Goal: Information Seeking & Learning: Learn about a topic

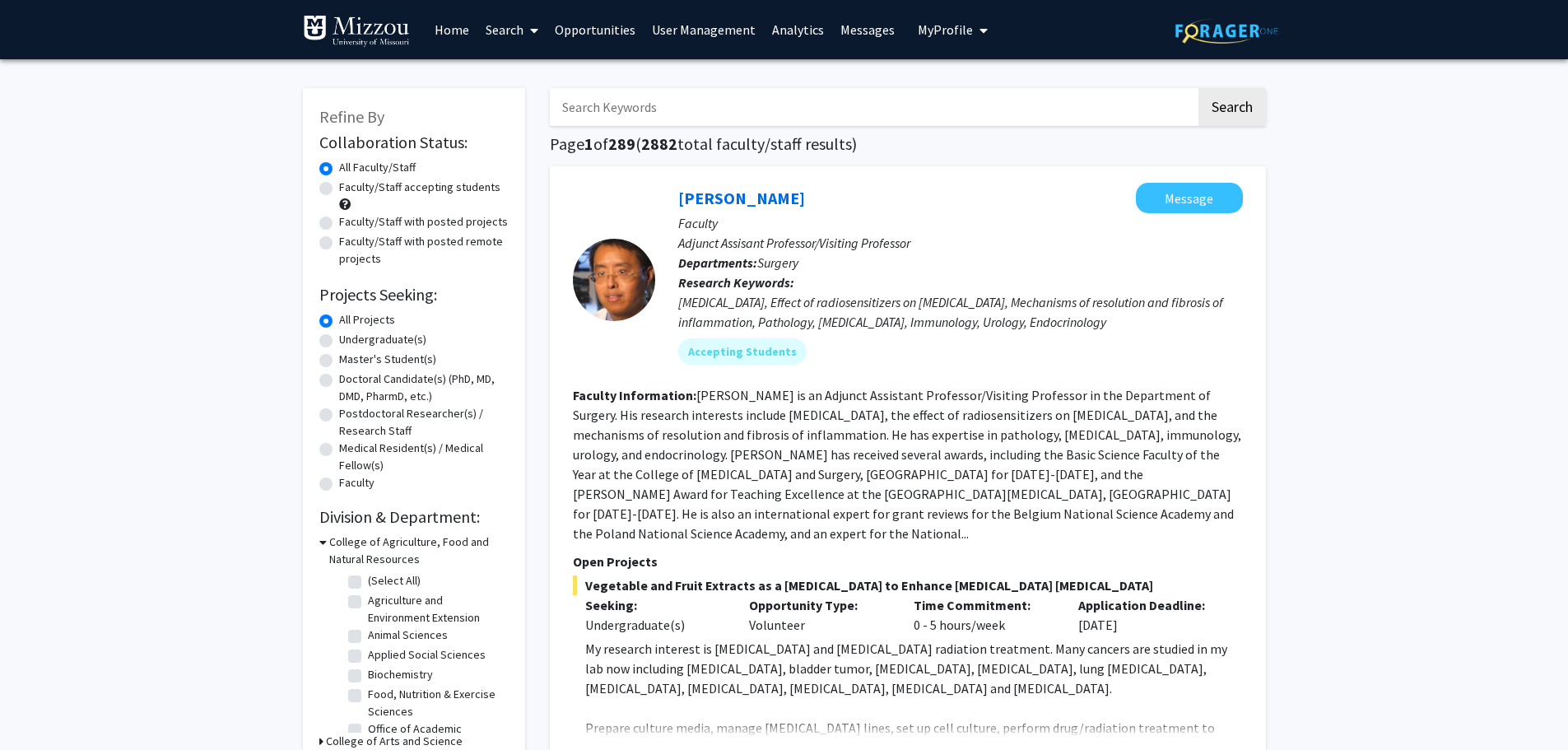
click at [799, 34] on link "Analytics" at bounding box center [797, 29] width 69 height 58
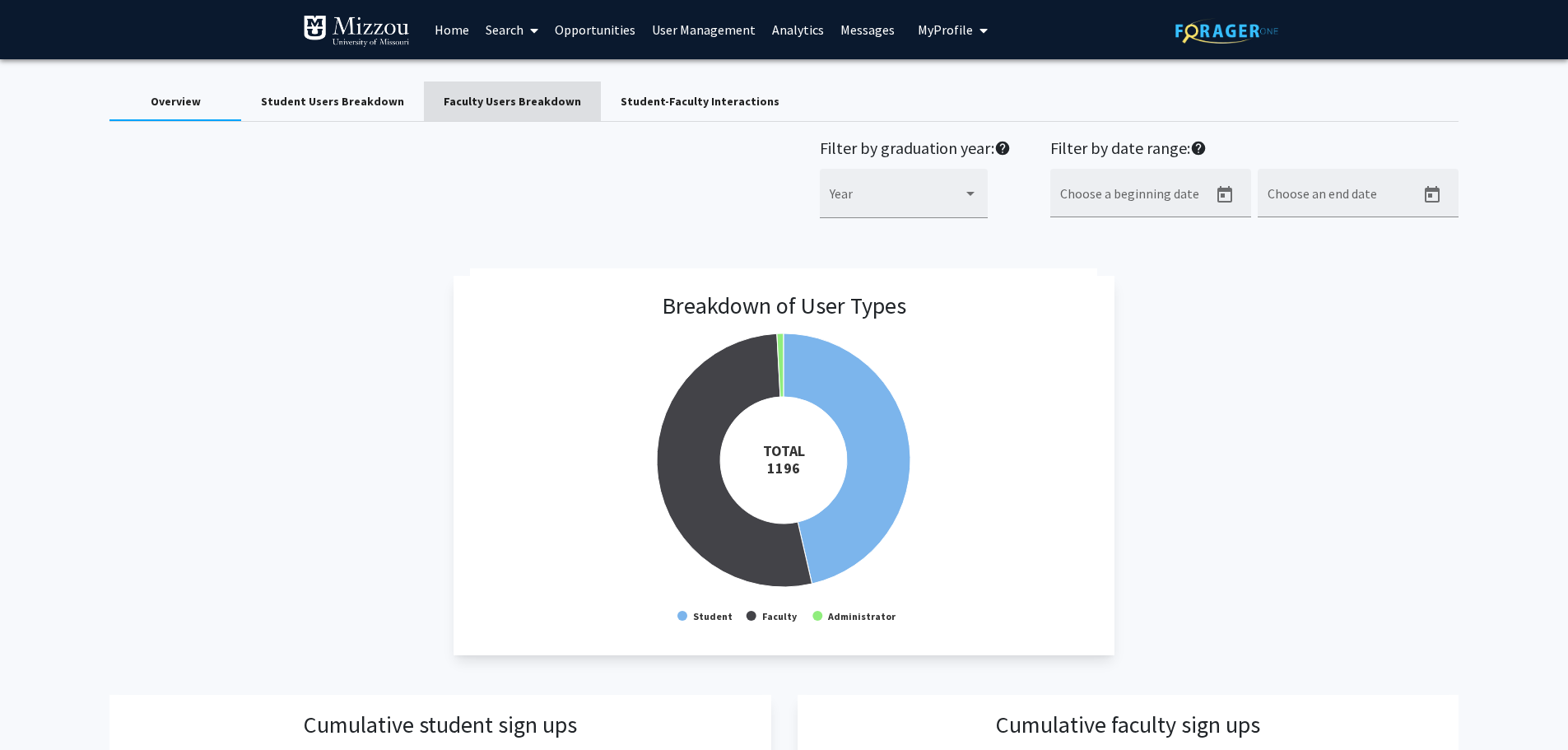
click at [502, 106] on div "Faculty Users Breakdown" at bounding box center [513, 101] width 137 height 17
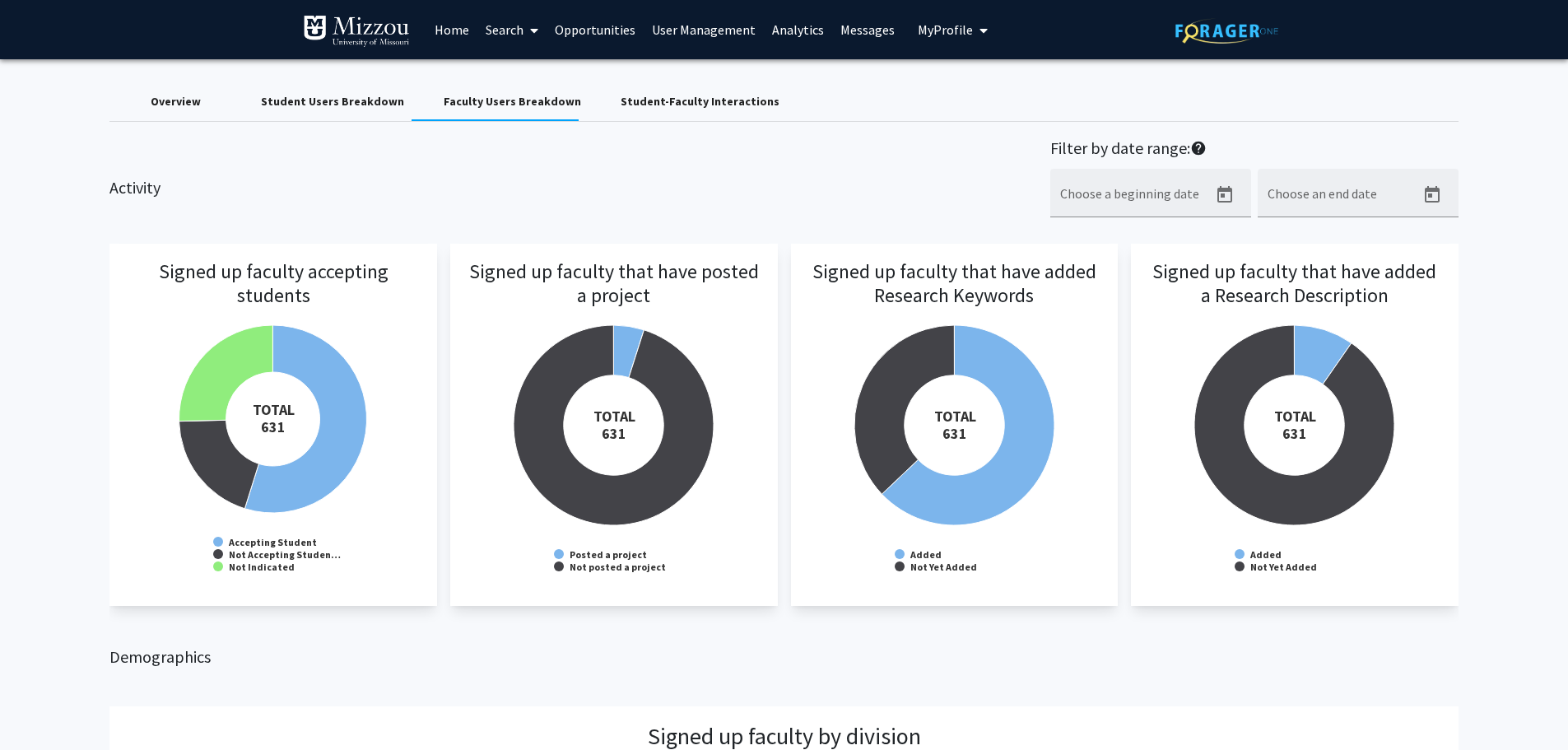
click at [344, 103] on div "Student Users Breakdown" at bounding box center [332, 101] width 143 height 17
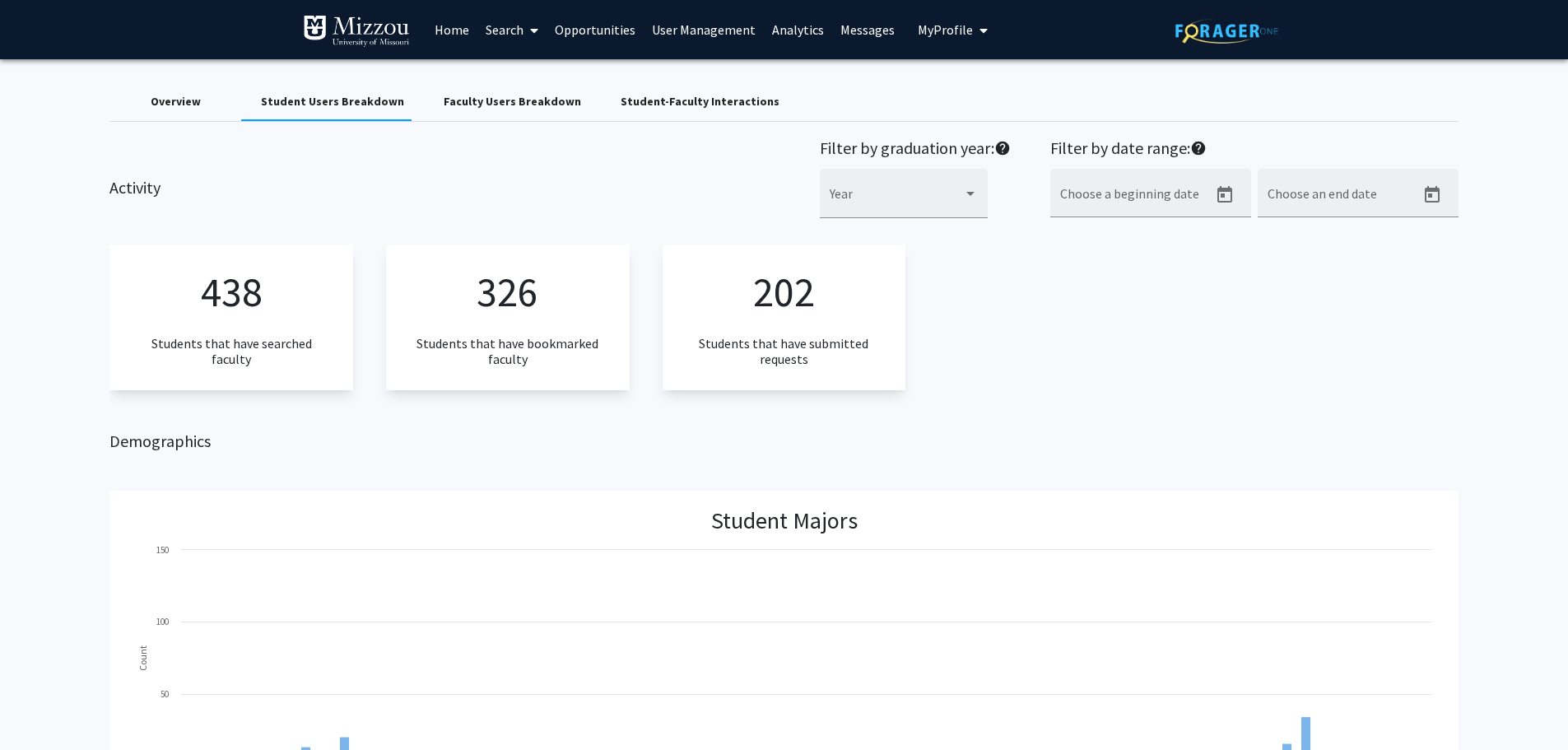
click at [344, 102] on div "Student Users Breakdown" at bounding box center [332, 101] width 143 height 17
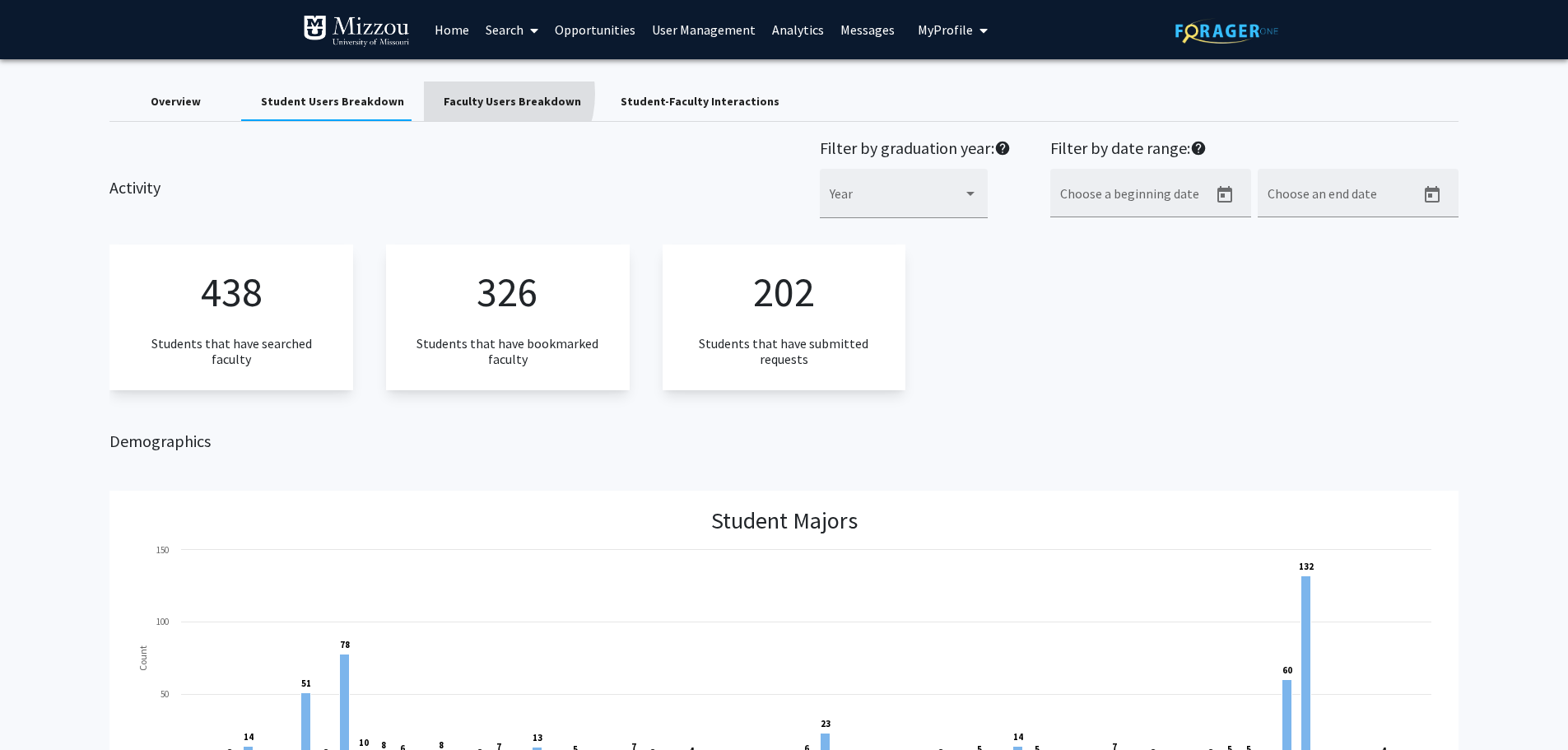
click at [476, 93] on div "Faculty Users Breakdown" at bounding box center [513, 101] width 137 height 17
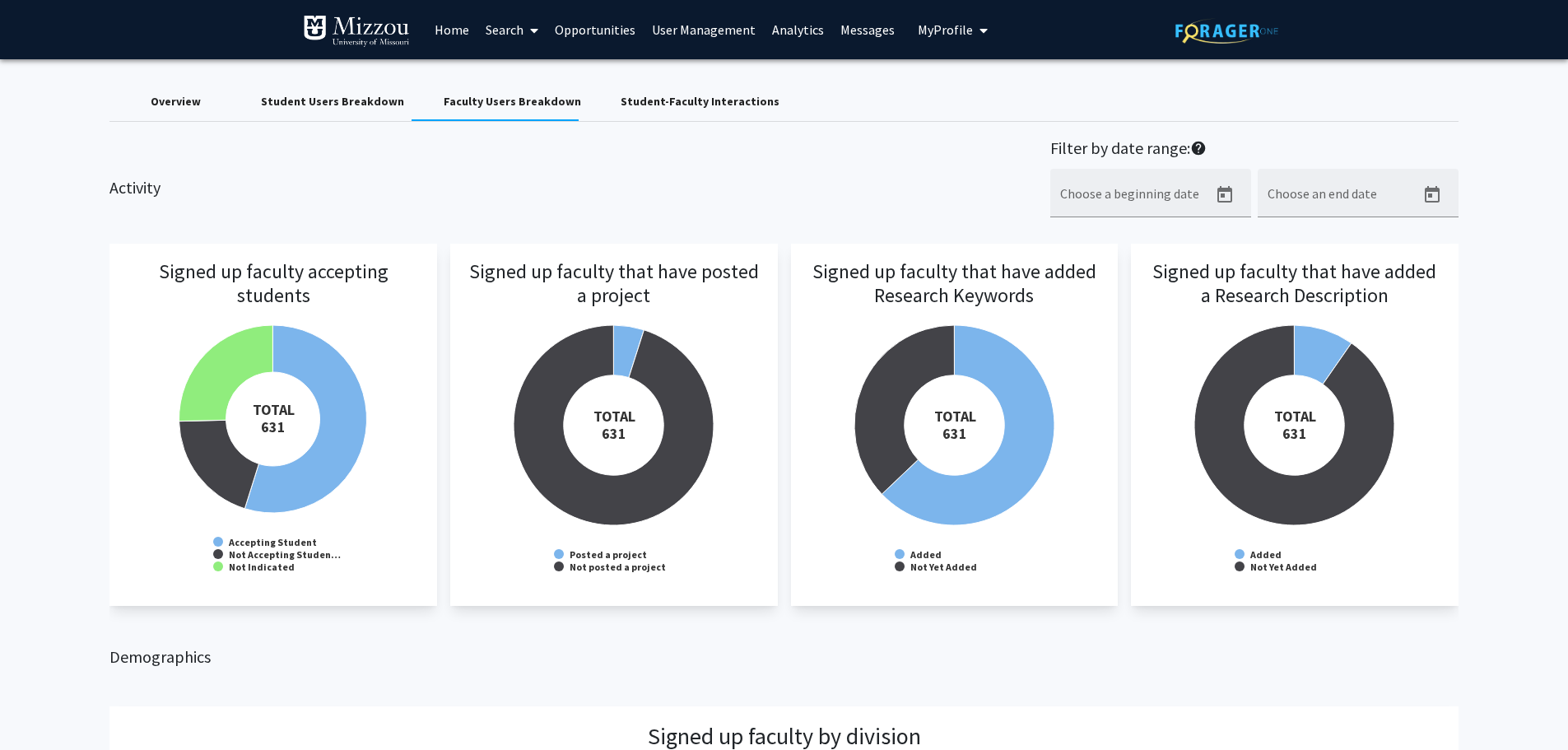
click at [372, 100] on div "Student Users Breakdown" at bounding box center [332, 101] width 143 height 17
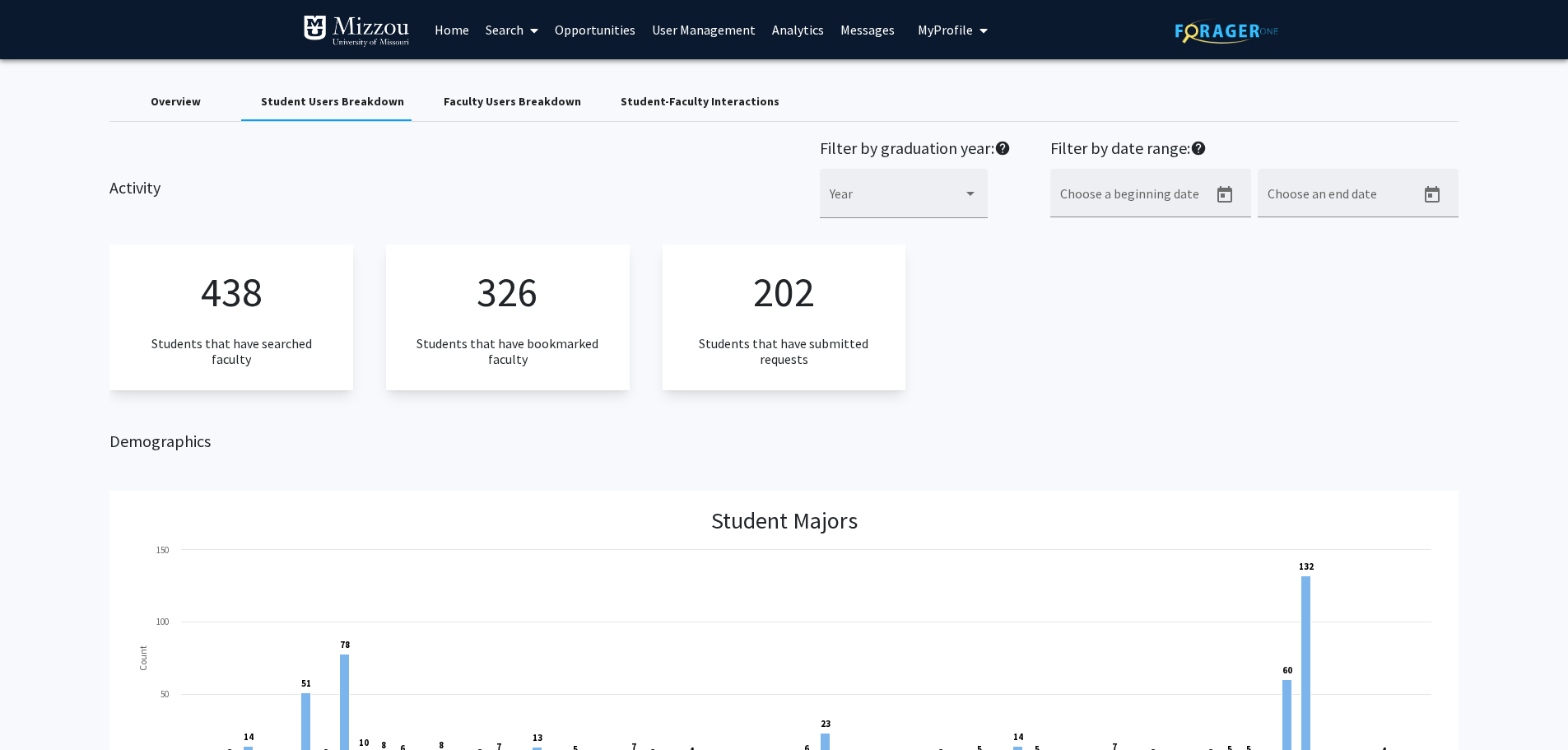
click at [471, 109] on div "Faculty Users Breakdown" at bounding box center [513, 101] width 137 height 17
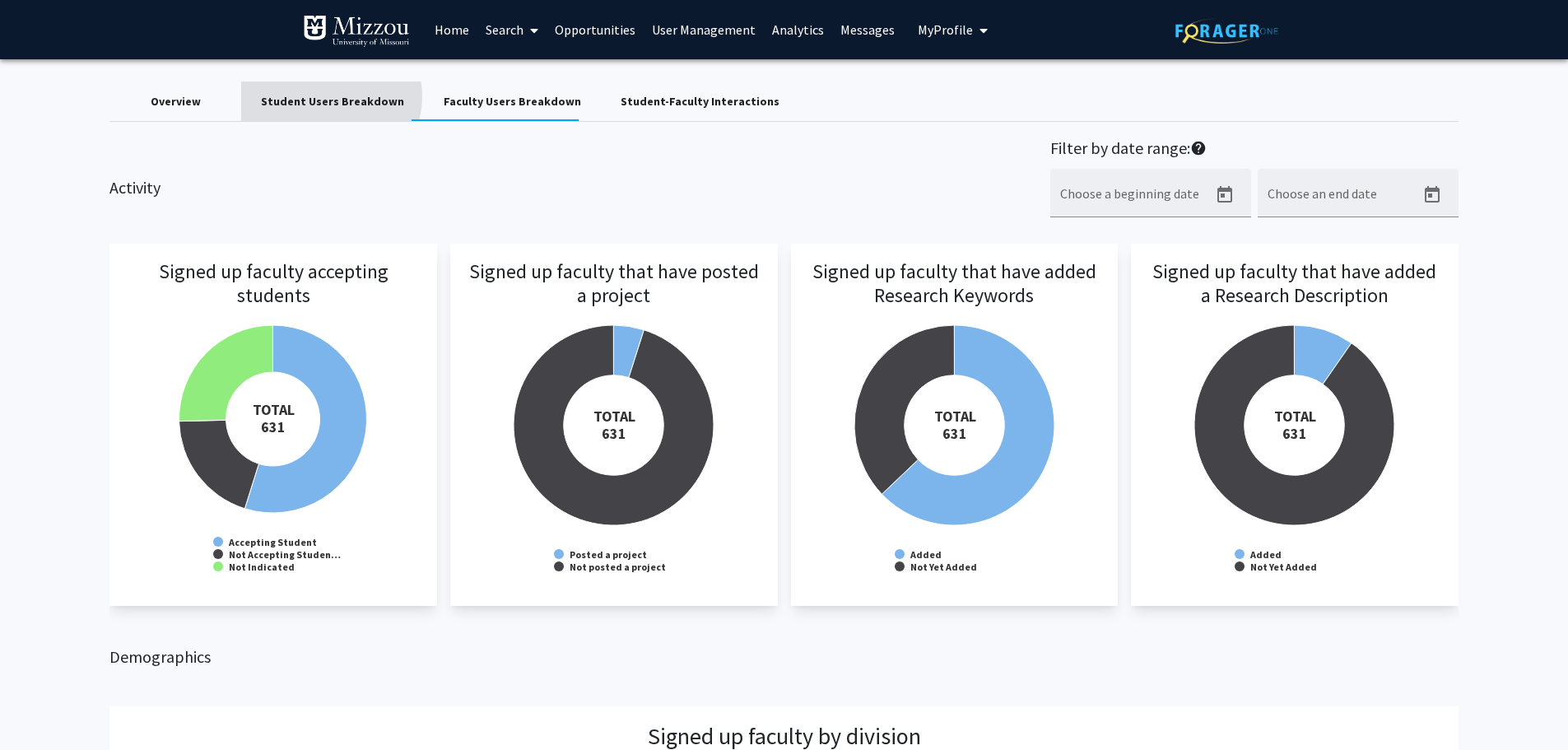
click at [331, 96] on div "Student Users Breakdown" at bounding box center [332, 101] width 143 height 17
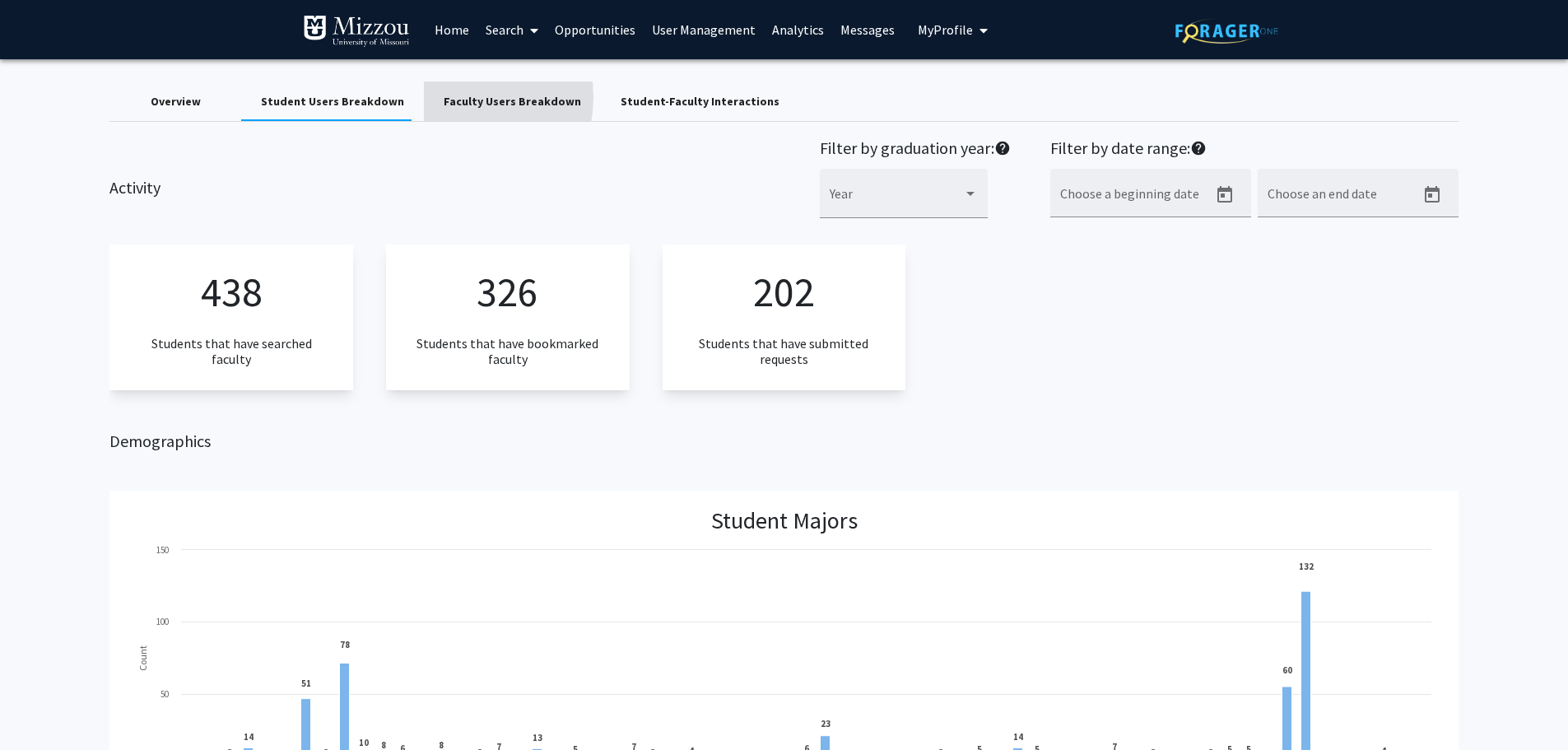
click at [445, 97] on div "Faculty Users Breakdown" at bounding box center [513, 101] width 137 height 17
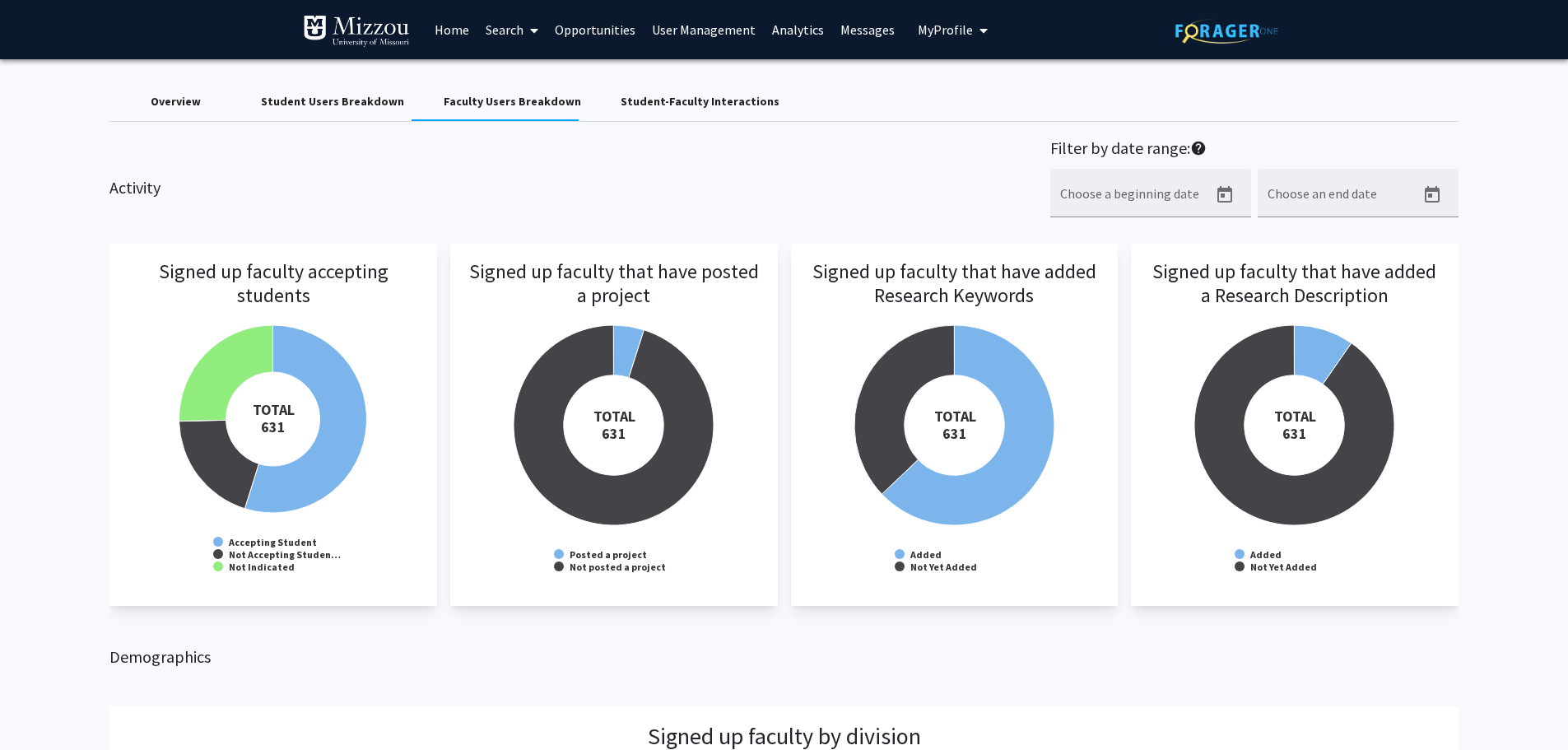
click at [536, 29] on icon at bounding box center [534, 30] width 8 height 13
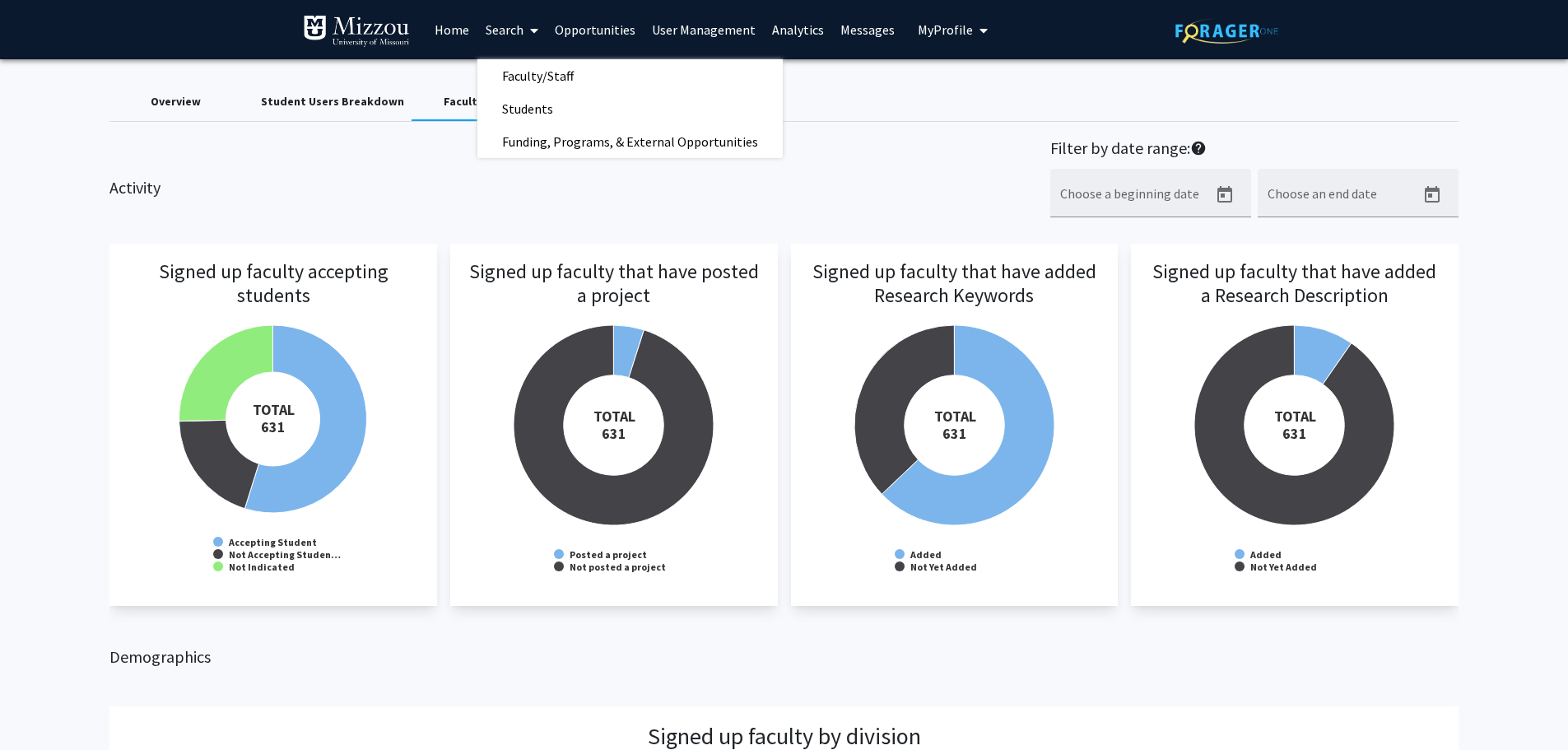
click at [440, 29] on link "Home" at bounding box center [451, 29] width 51 height 58
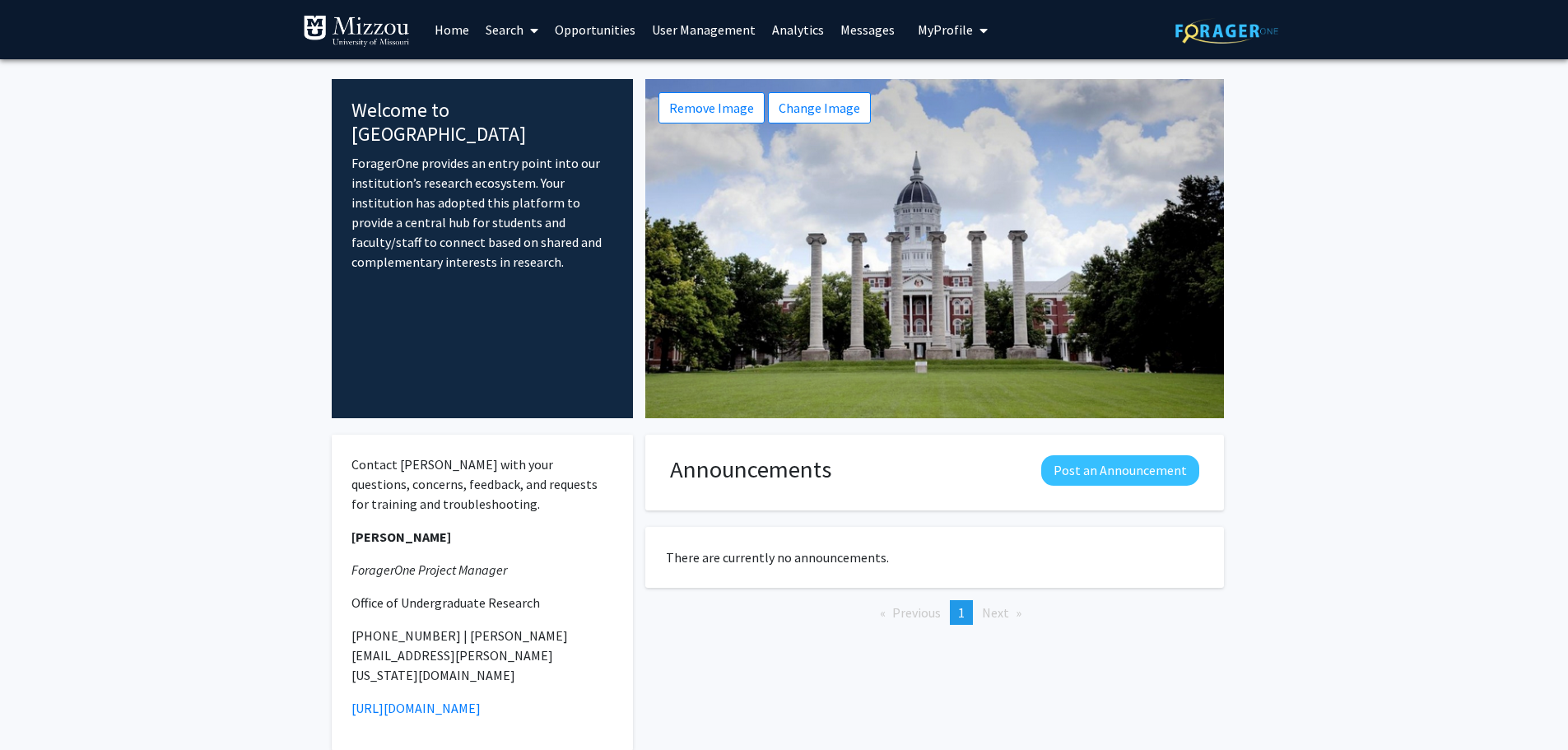
click at [549, 28] on link "Opportunities" at bounding box center [594, 29] width 97 height 58
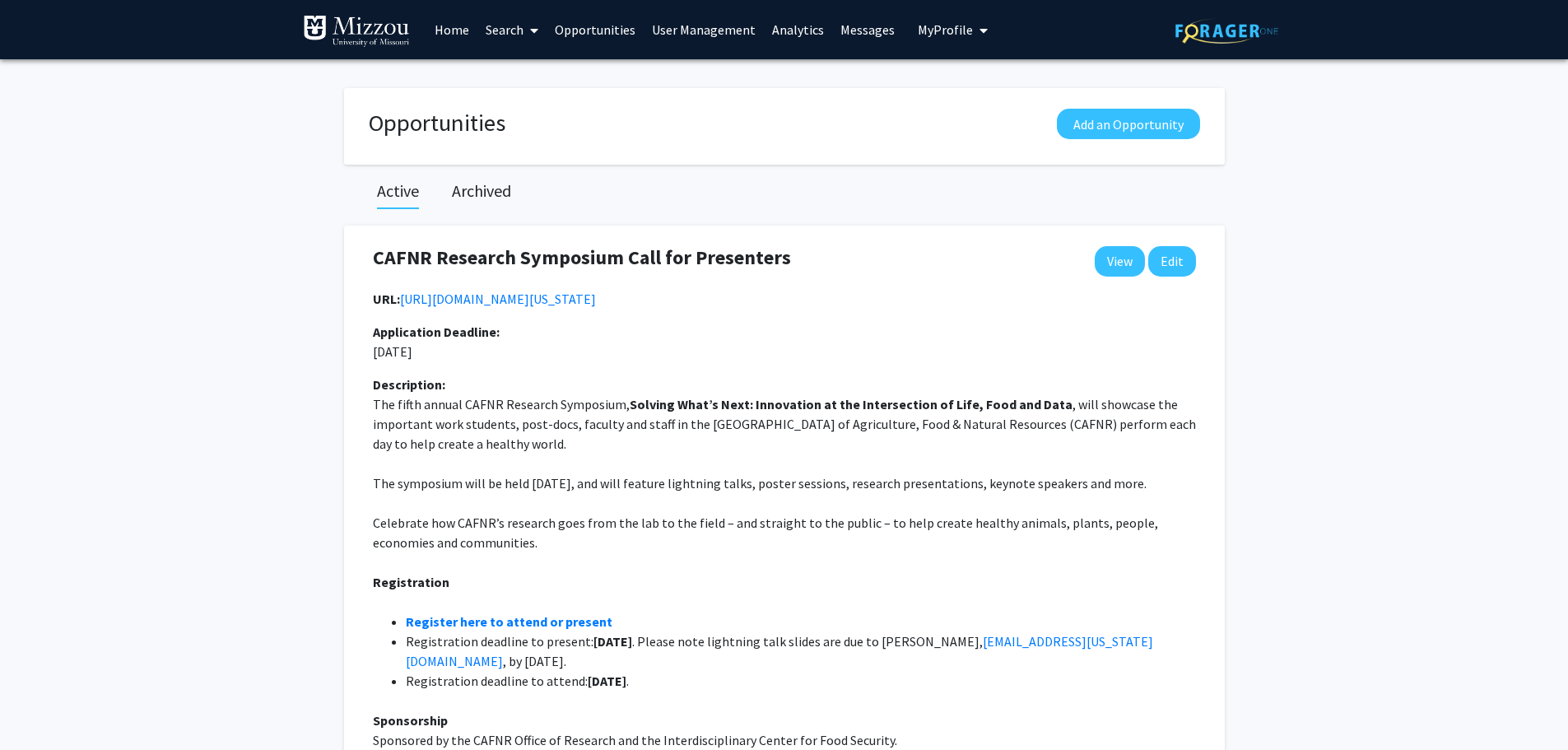
click at [573, 28] on link "Opportunities" at bounding box center [594, 29] width 97 height 58
click at [710, 30] on link "User Management" at bounding box center [703, 29] width 120 height 58
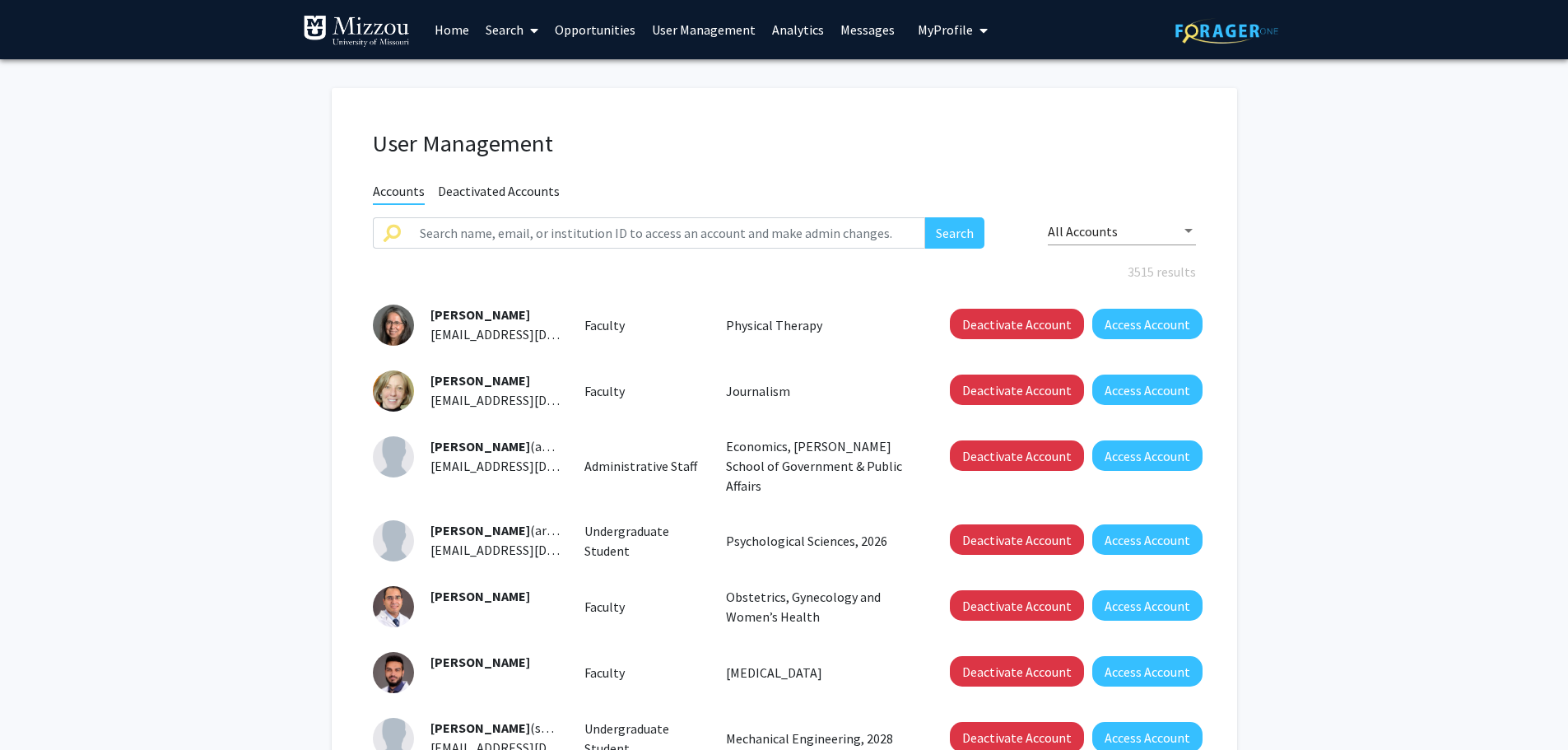
click at [804, 30] on link "Analytics" at bounding box center [797, 29] width 69 height 58
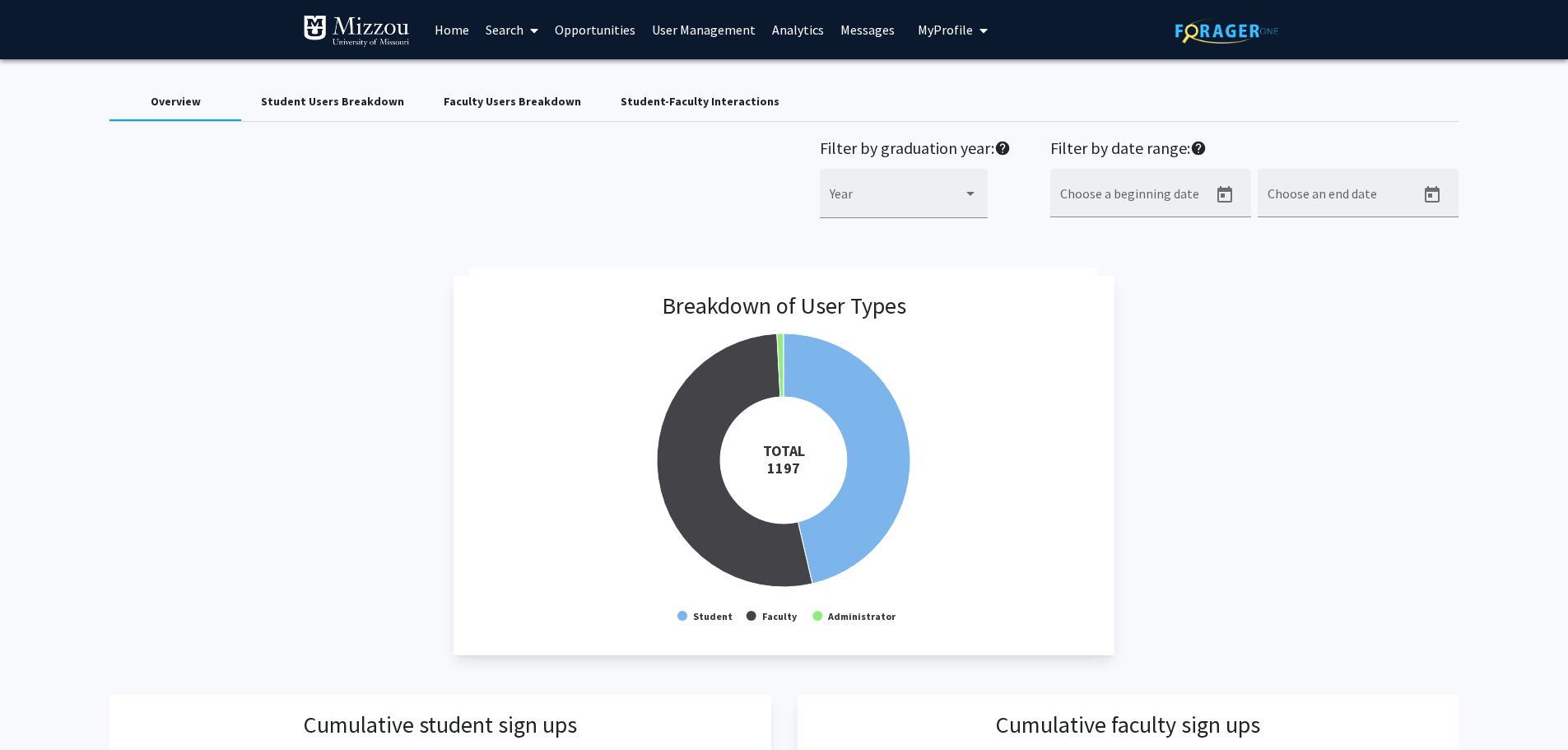
click at [791, 33] on link "Analytics" at bounding box center [797, 29] width 69 height 58
click at [843, 29] on link "Messages" at bounding box center [868, 29] width 71 height 58
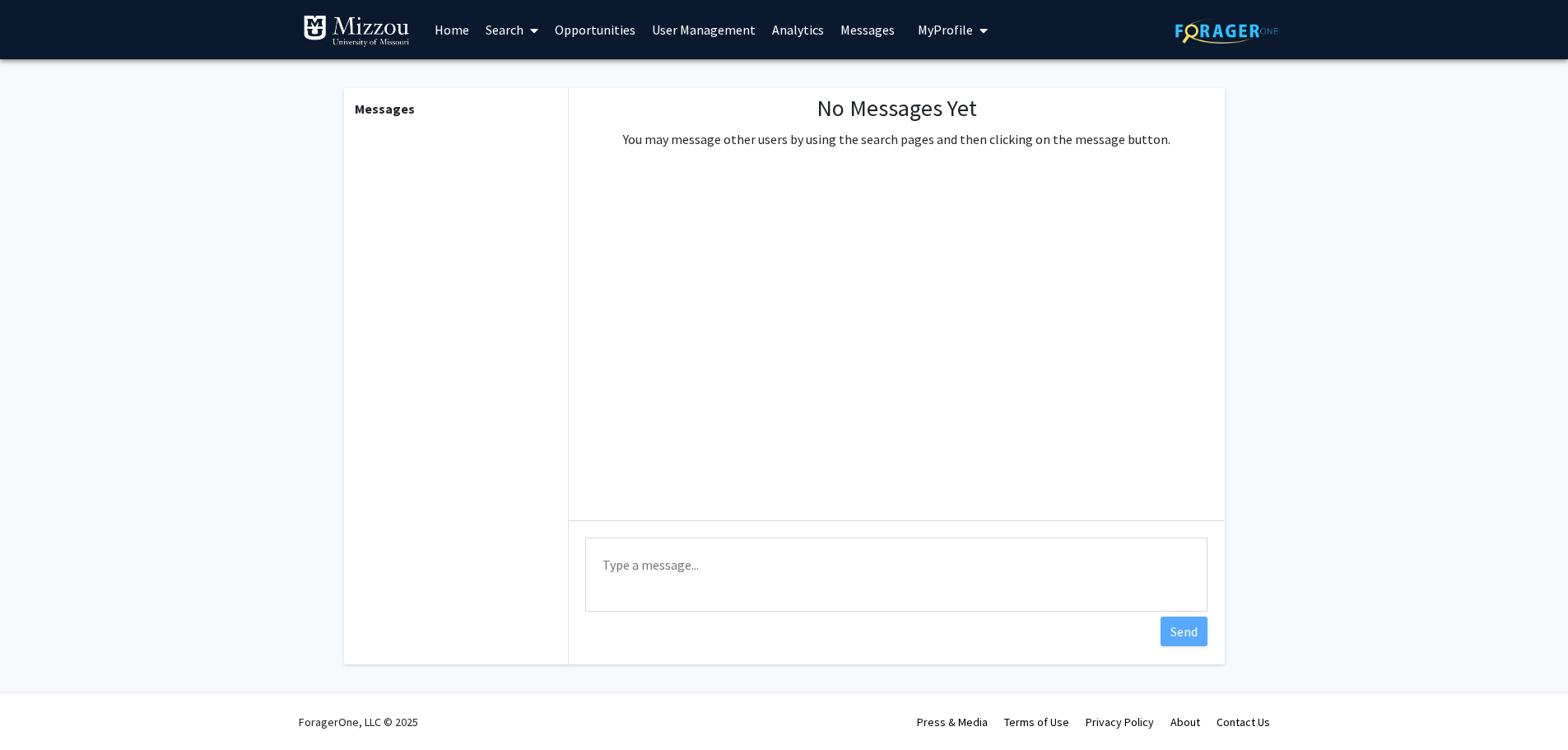
click at [935, 28] on span "My Profile" at bounding box center [945, 29] width 55 height 17
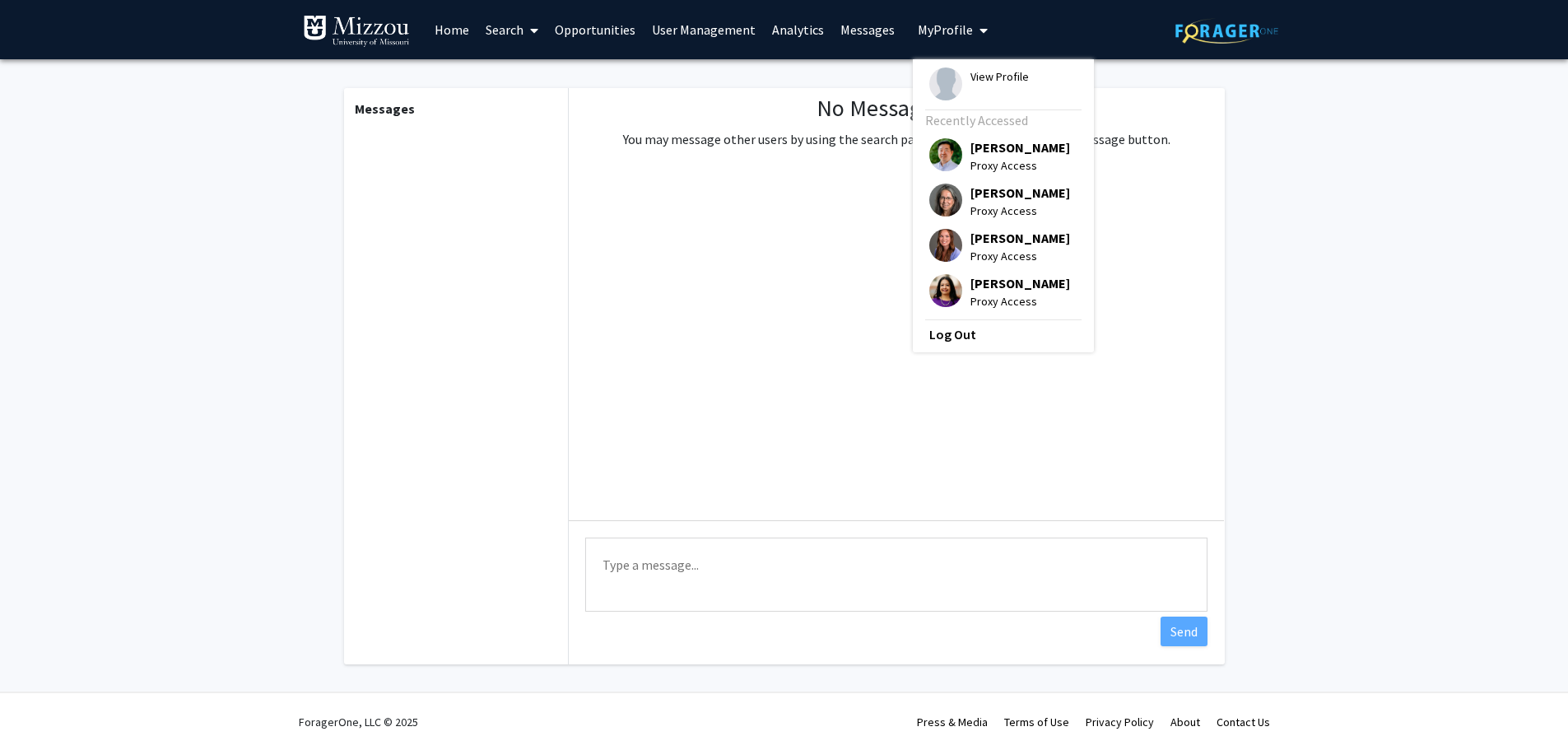
click at [730, 24] on link "User Management" at bounding box center [703, 29] width 120 height 58
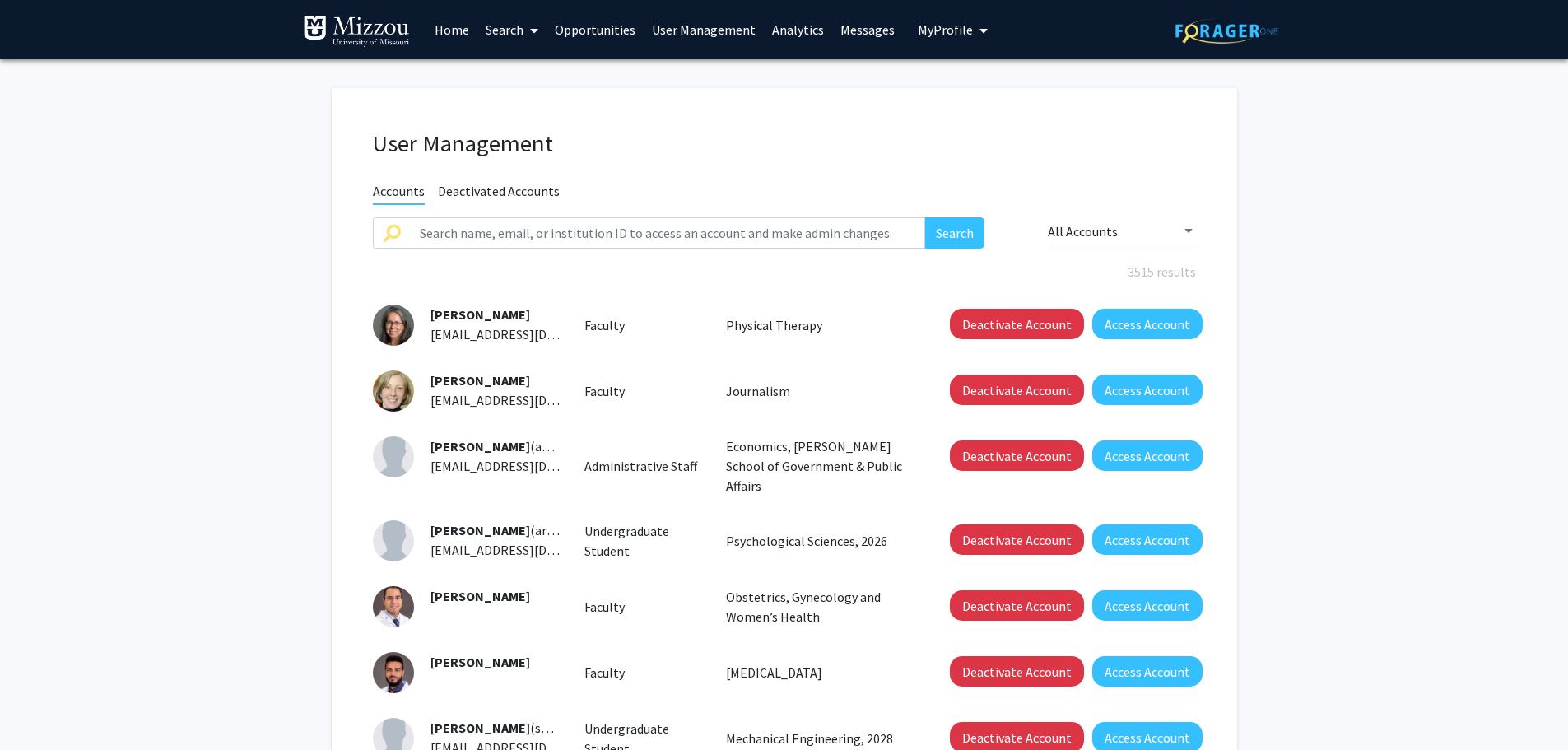
click at [799, 23] on link "Analytics" at bounding box center [797, 29] width 69 height 58
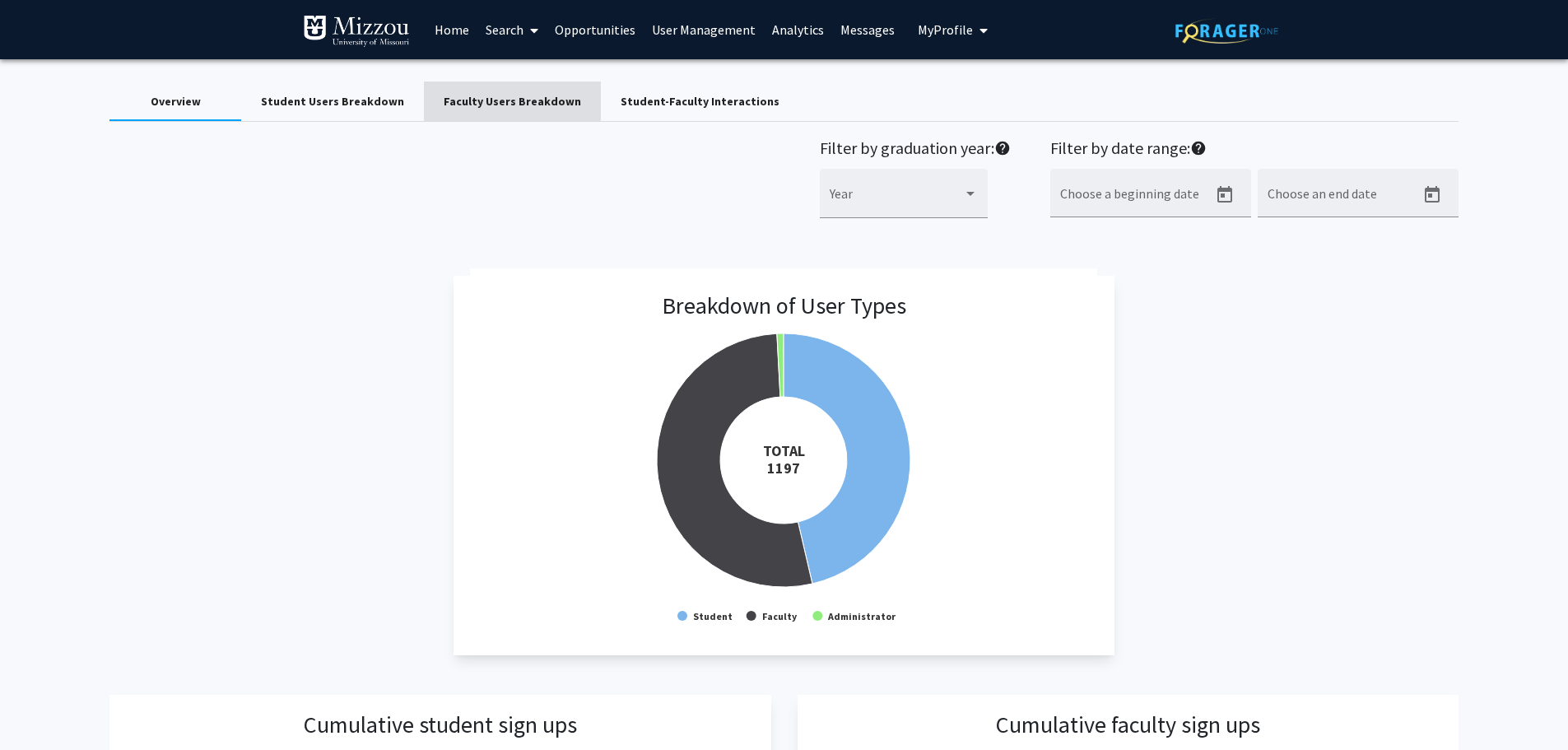
click at [511, 104] on div "Faculty Users Breakdown" at bounding box center [513, 101] width 137 height 17
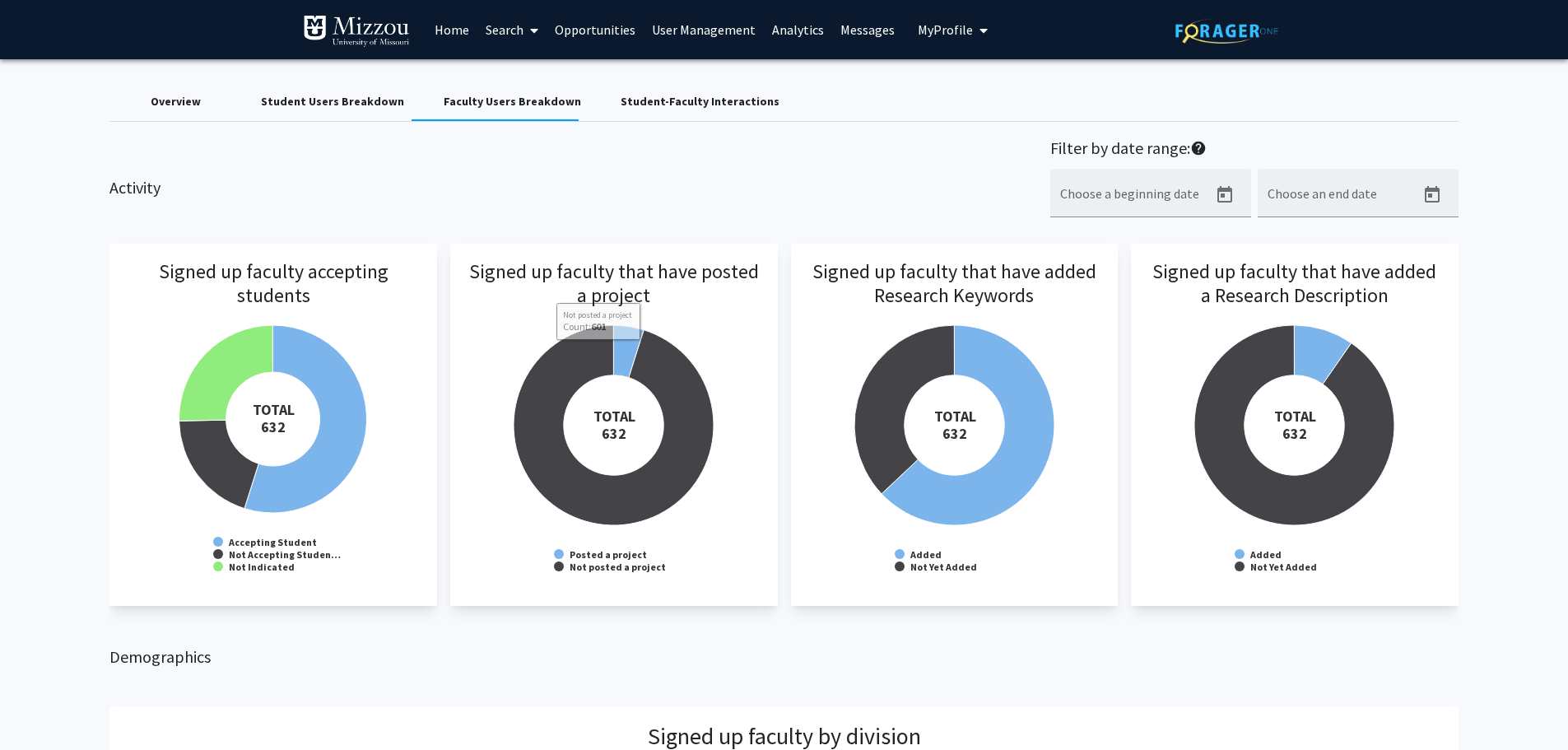
click at [338, 104] on div "Student Users Breakdown" at bounding box center [332, 101] width 143 height 17
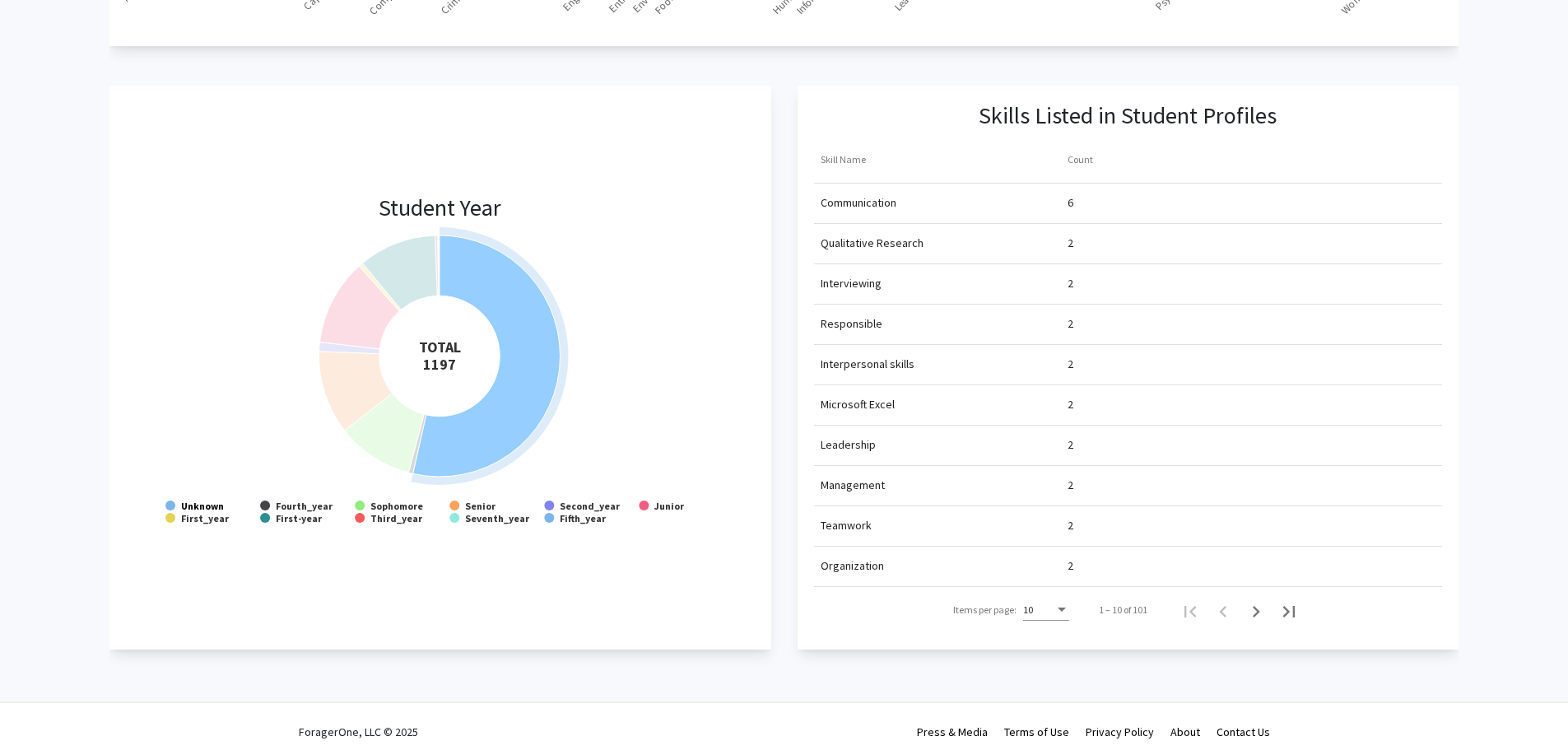
scroll to position [1300, 0]
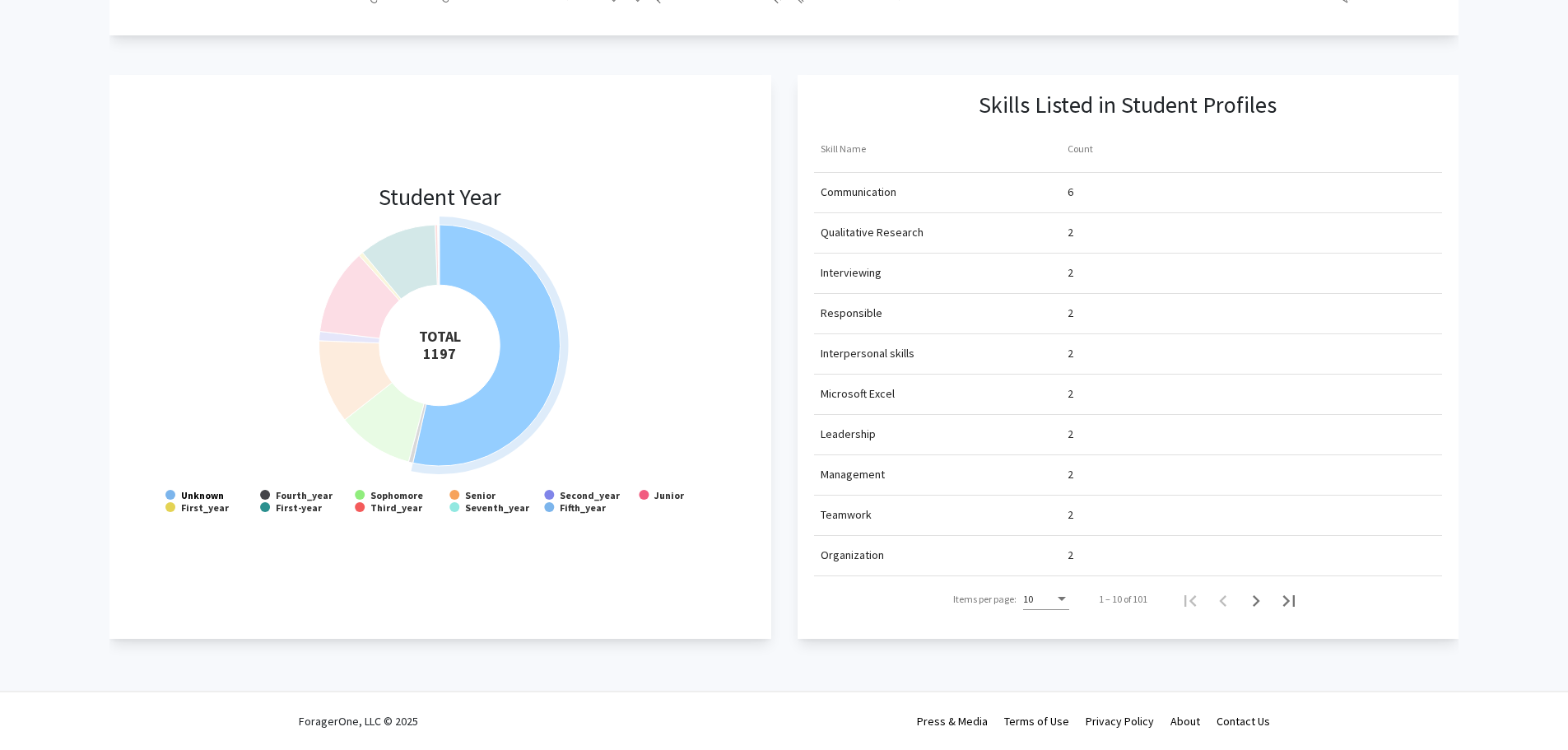
click at [206, 488] on text "Unknown" at bounding box center [203, 495] width 43 height 12
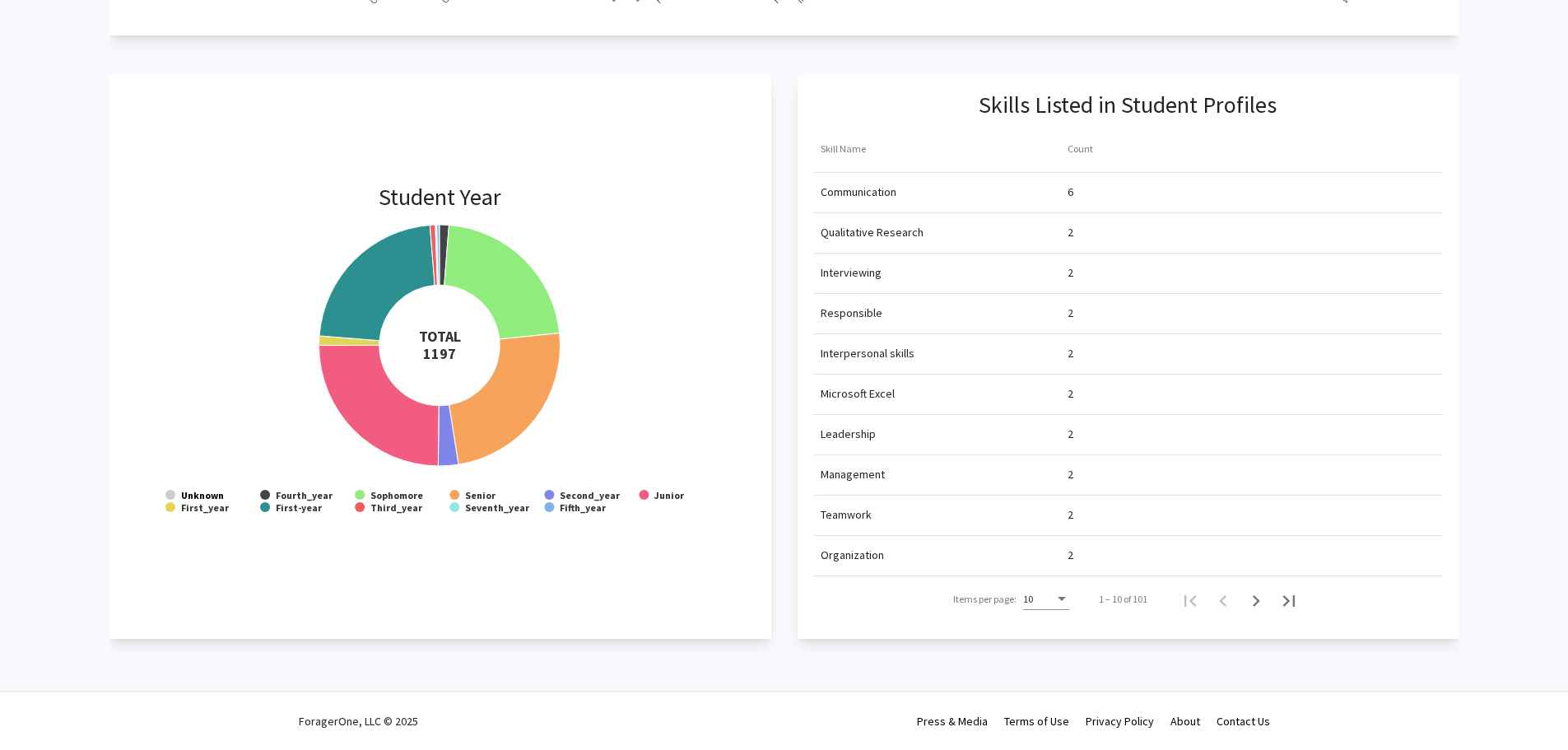
click at [206, 488] on text "Unknown" at bounding box center [203, 495] width 43 height 12
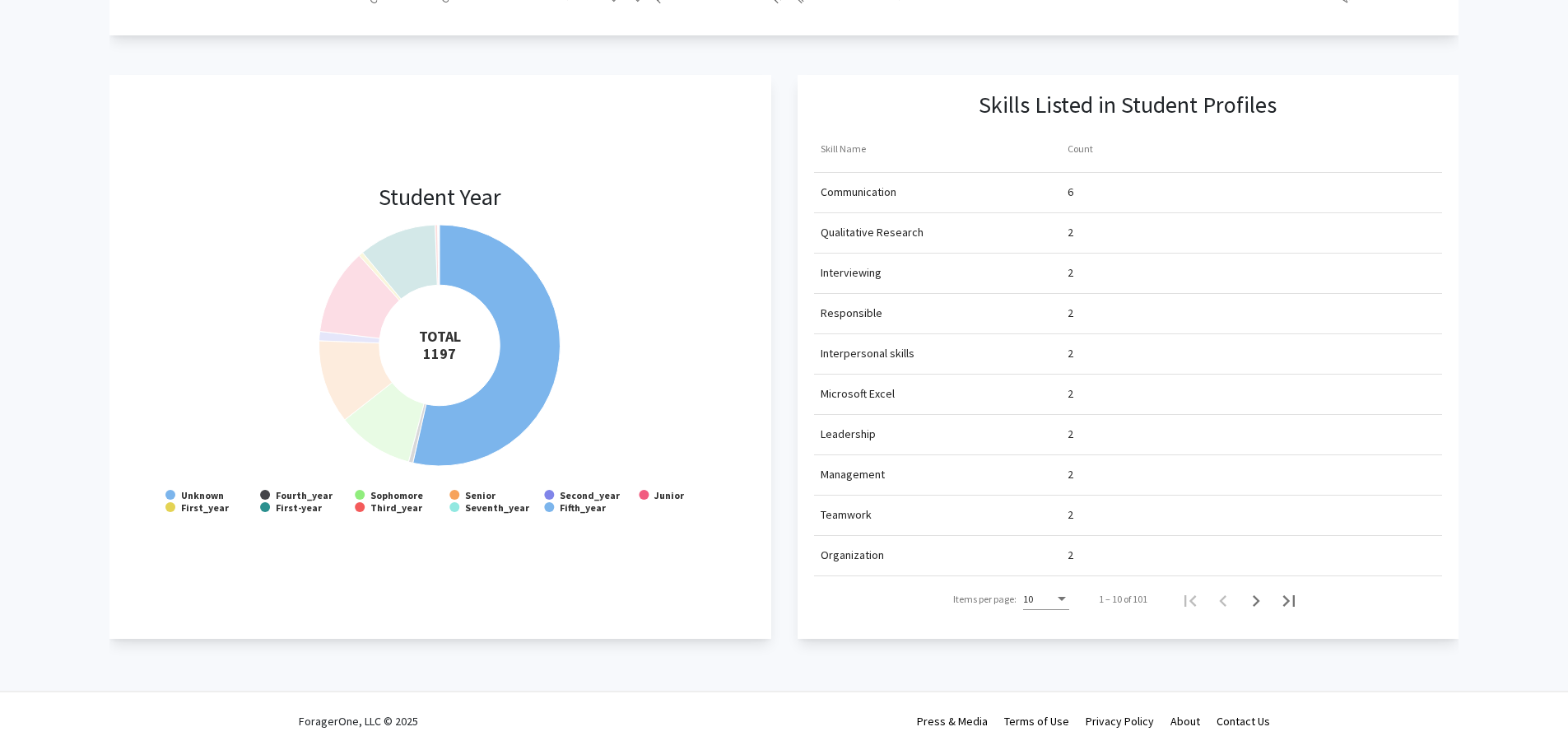
click at [206, 488] on text "Unknown" at bounding box center [203, 495] width 43 height 12
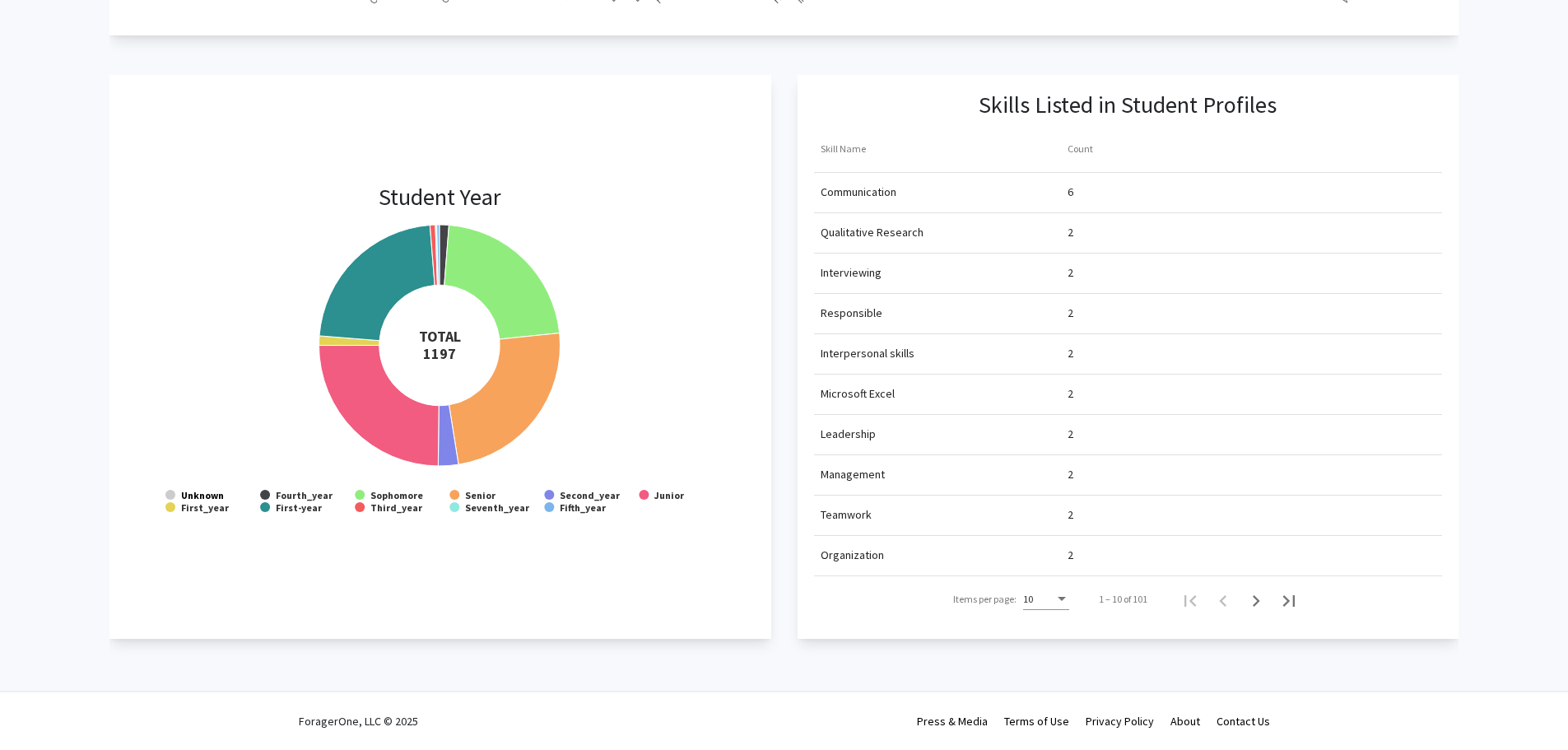
click at [212, 488] on text "Unknown" at bounding box center [203, 495] width 43 height 12
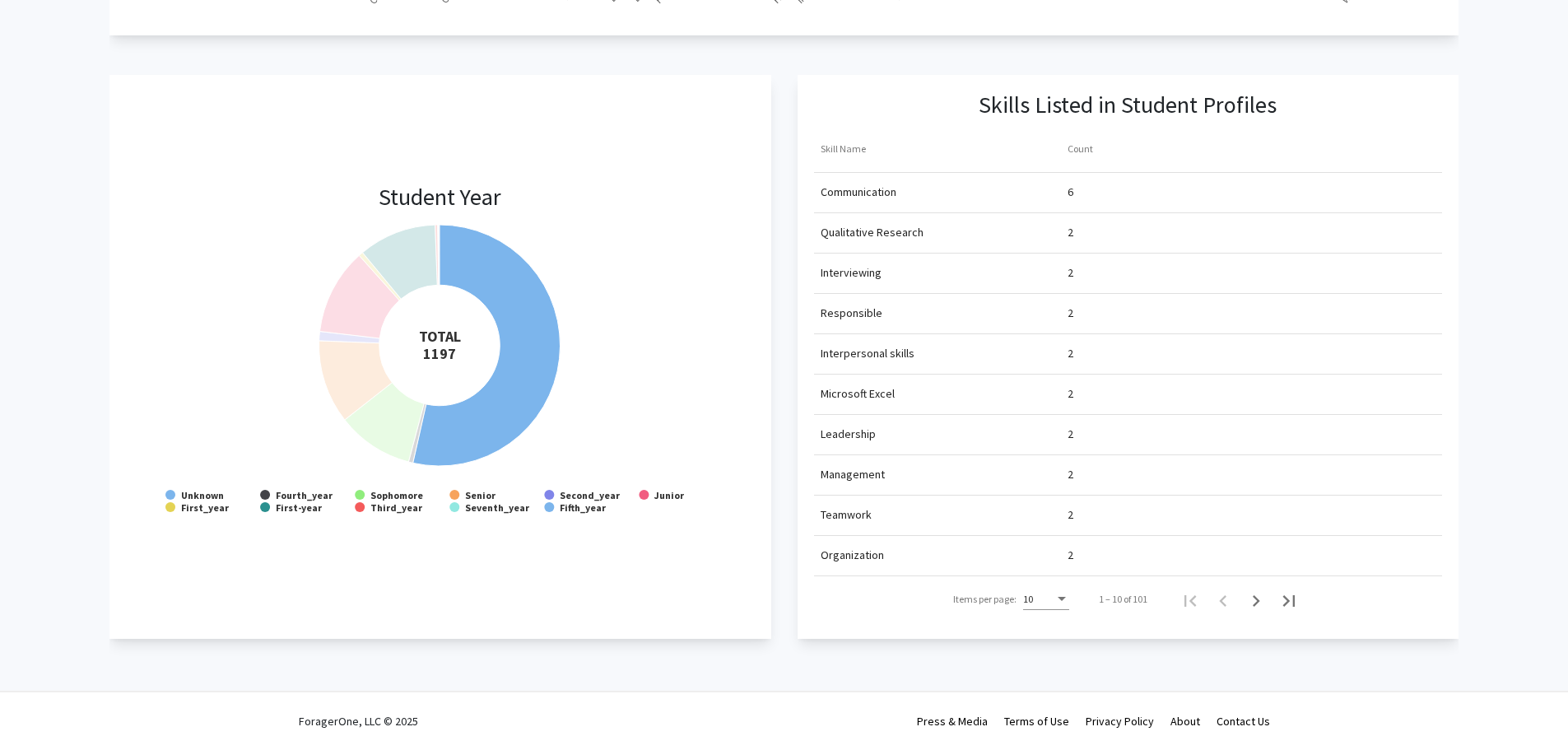
click at [212, 488] on text "Unknown" at bounding box center [203, 495] width 43 height 12
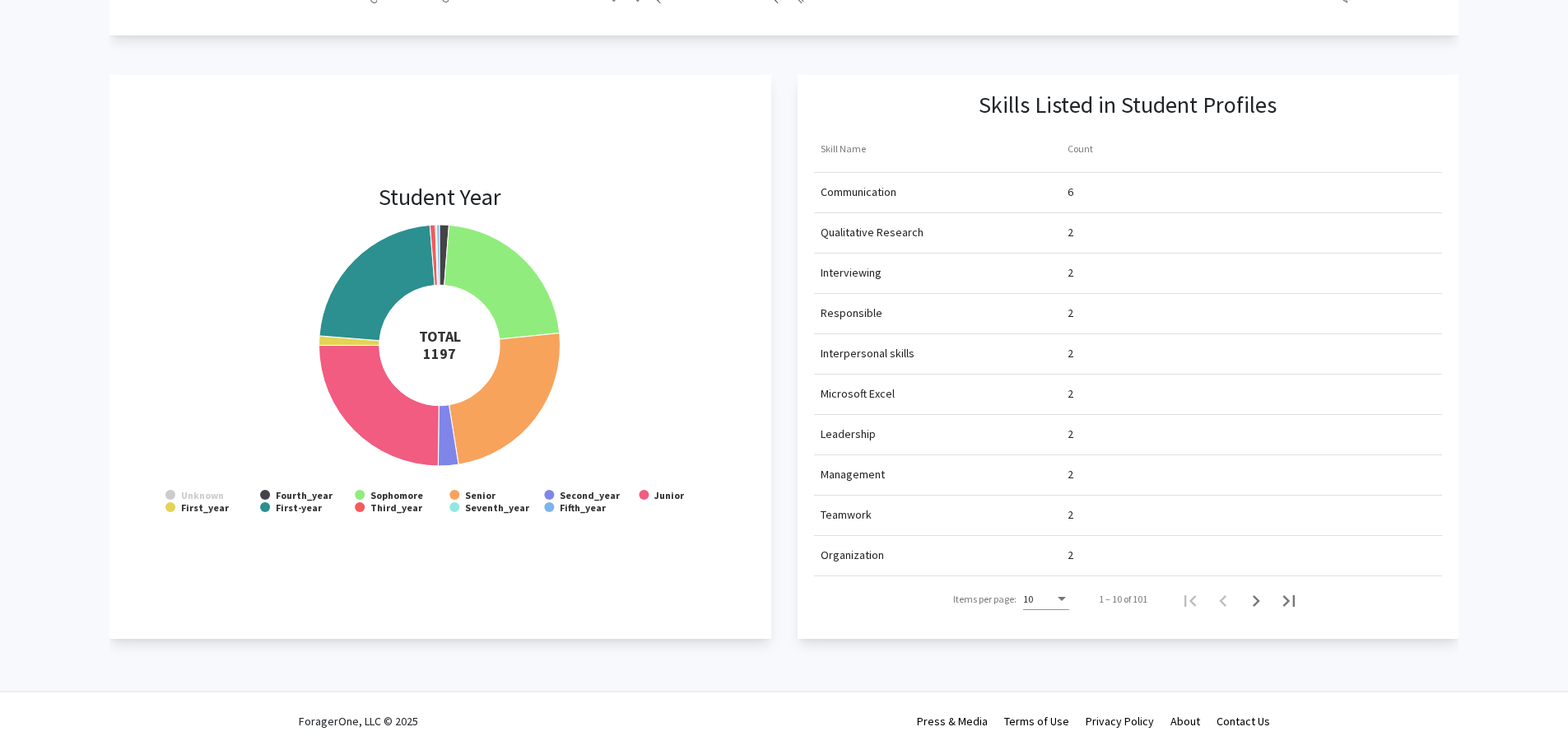
click at [214, 488] on text "Unknown" at bounding box center [203, 495] width 43 height 12
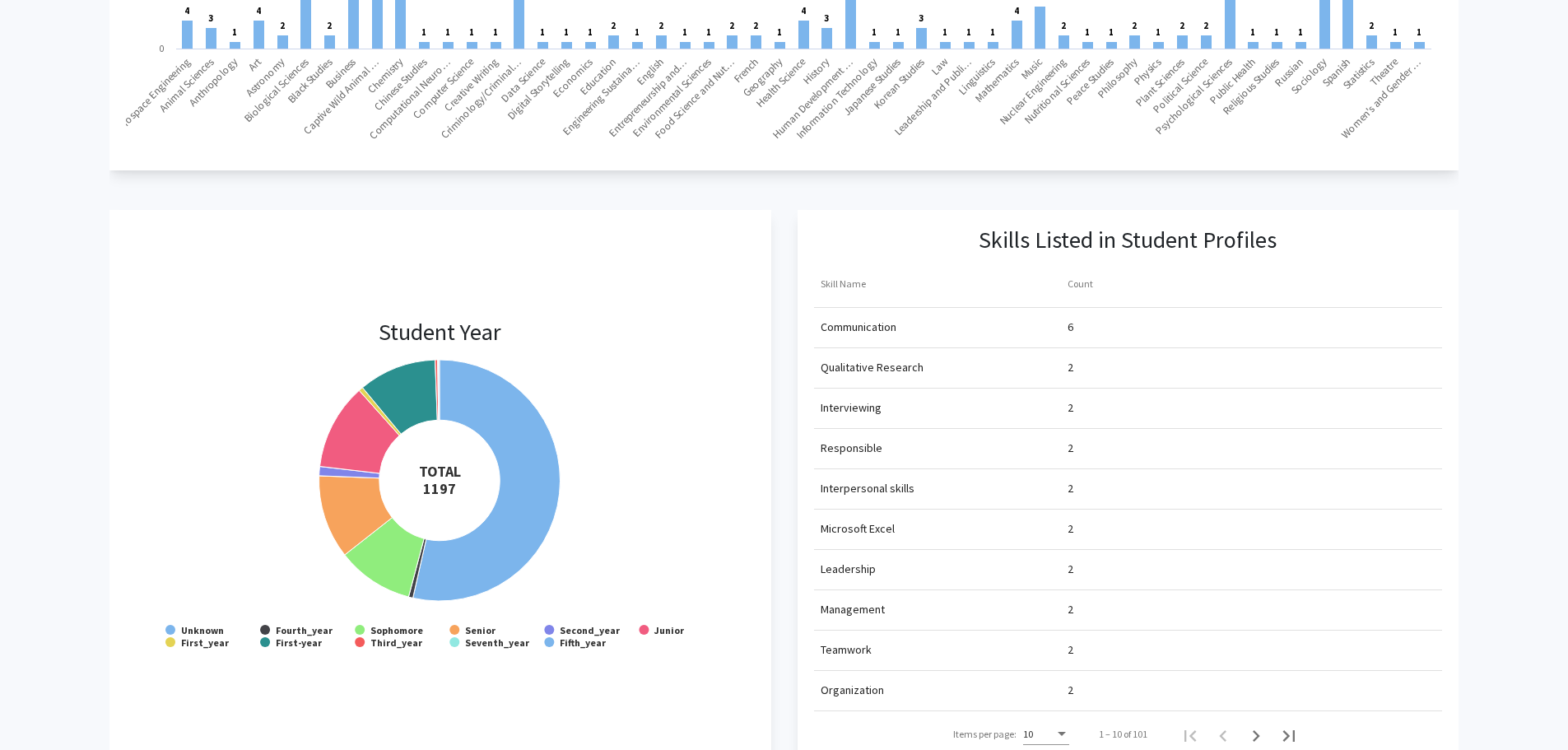
scroll to position [1235, 0]
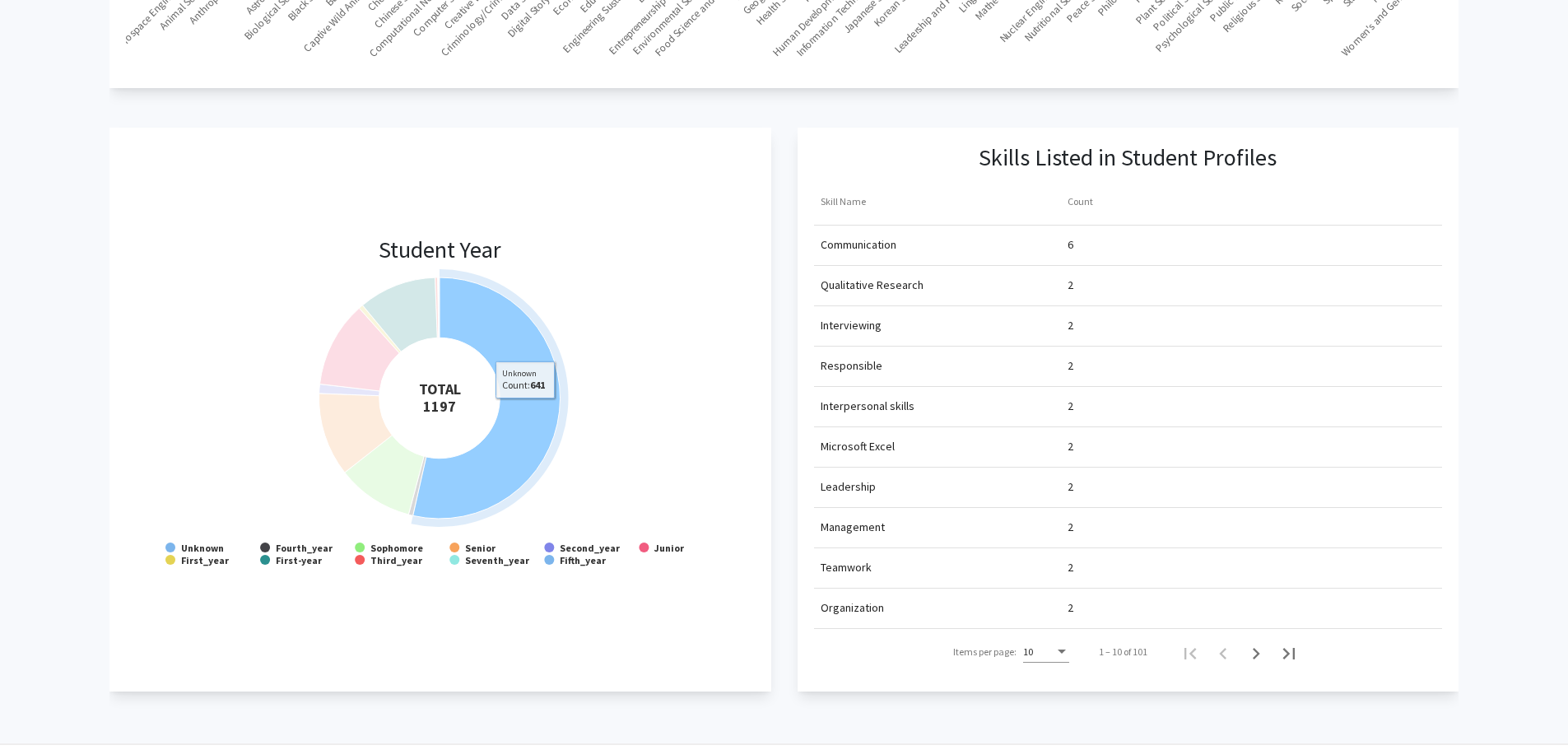
click at [526, 411] on icon at bounding box center [487, 398] width 148 height 241
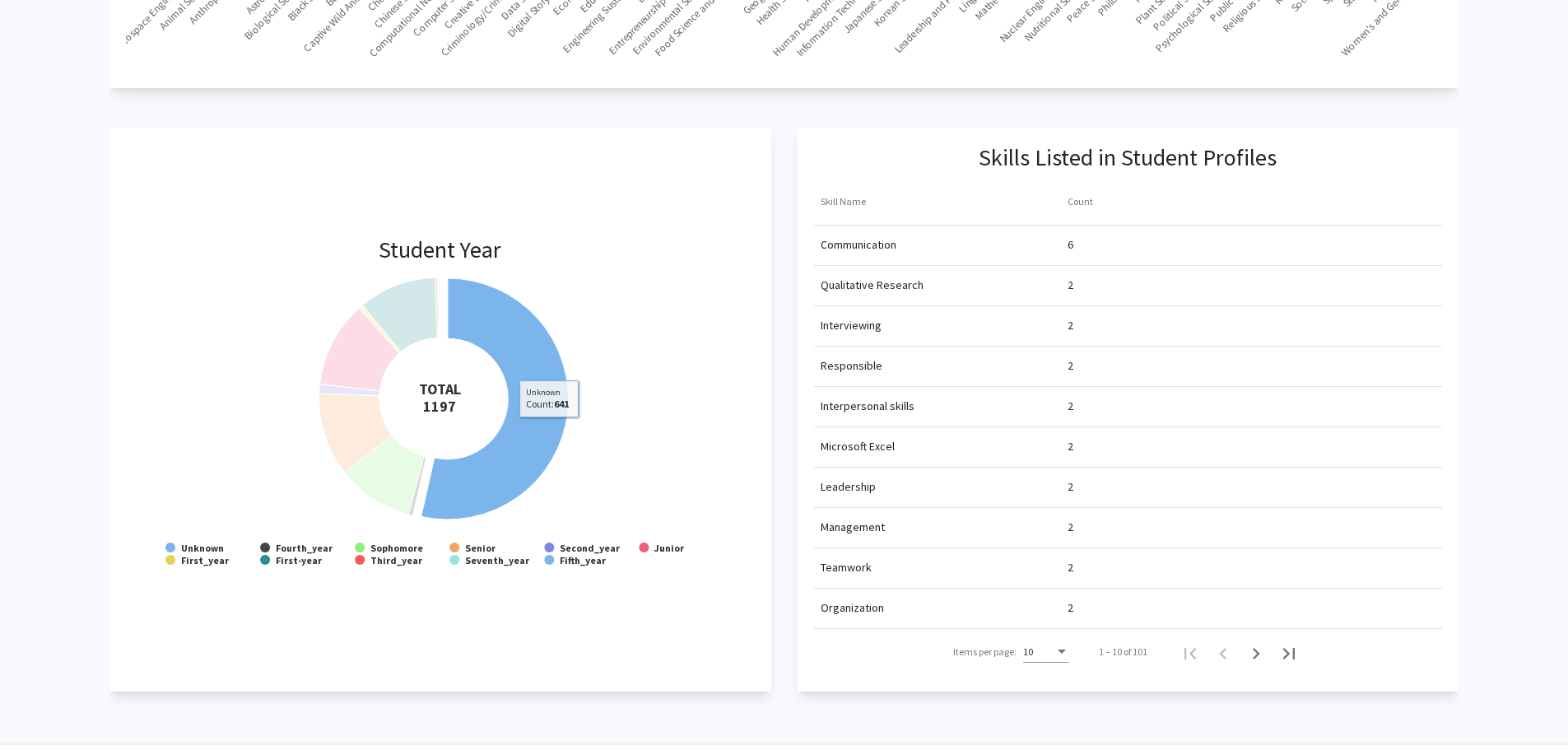
click at [549, 430] on icon at bounding box center [496, 399] width 148 height 241
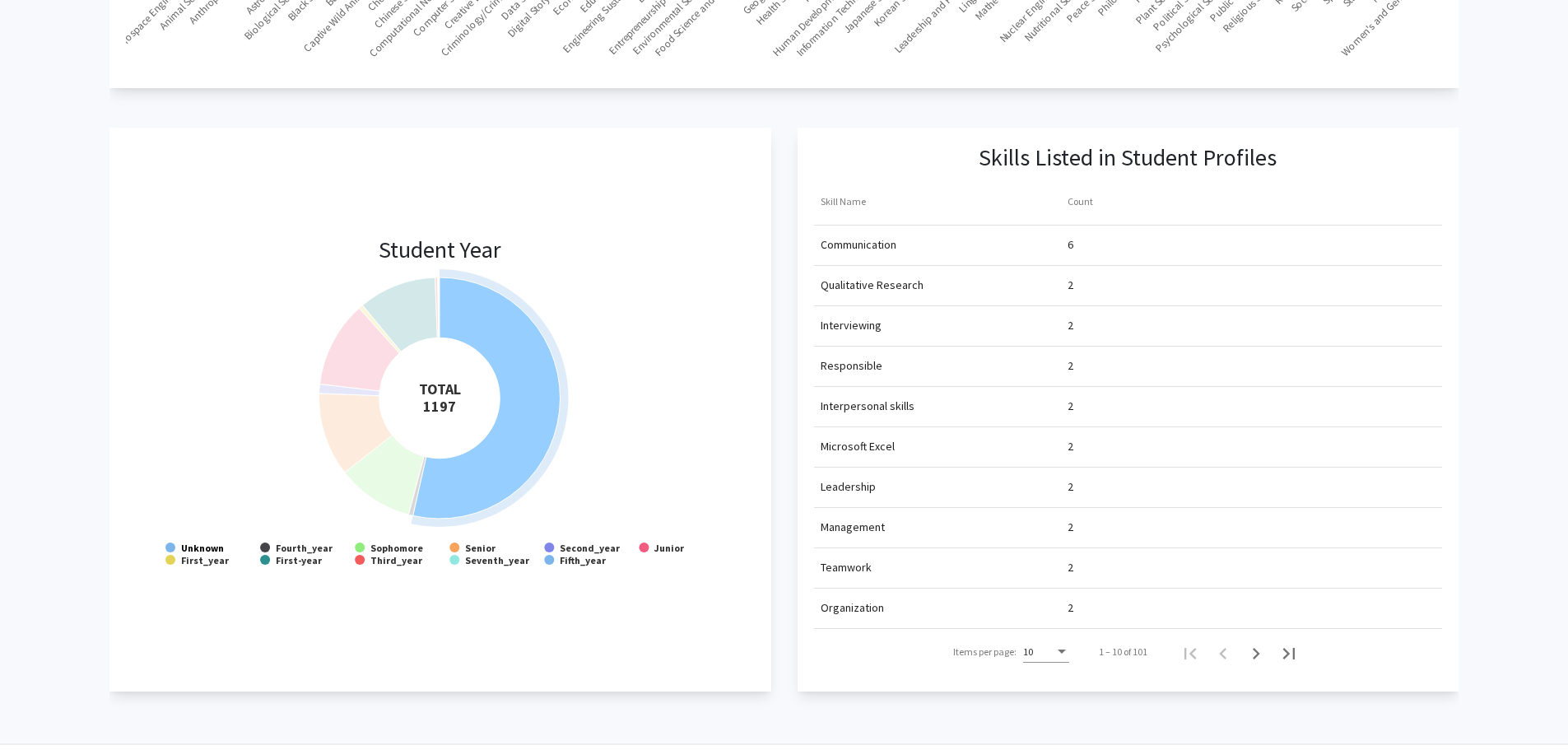
click at [204, 550] on text "Unknown" at bounding box center [203, 548] width 43 height 12
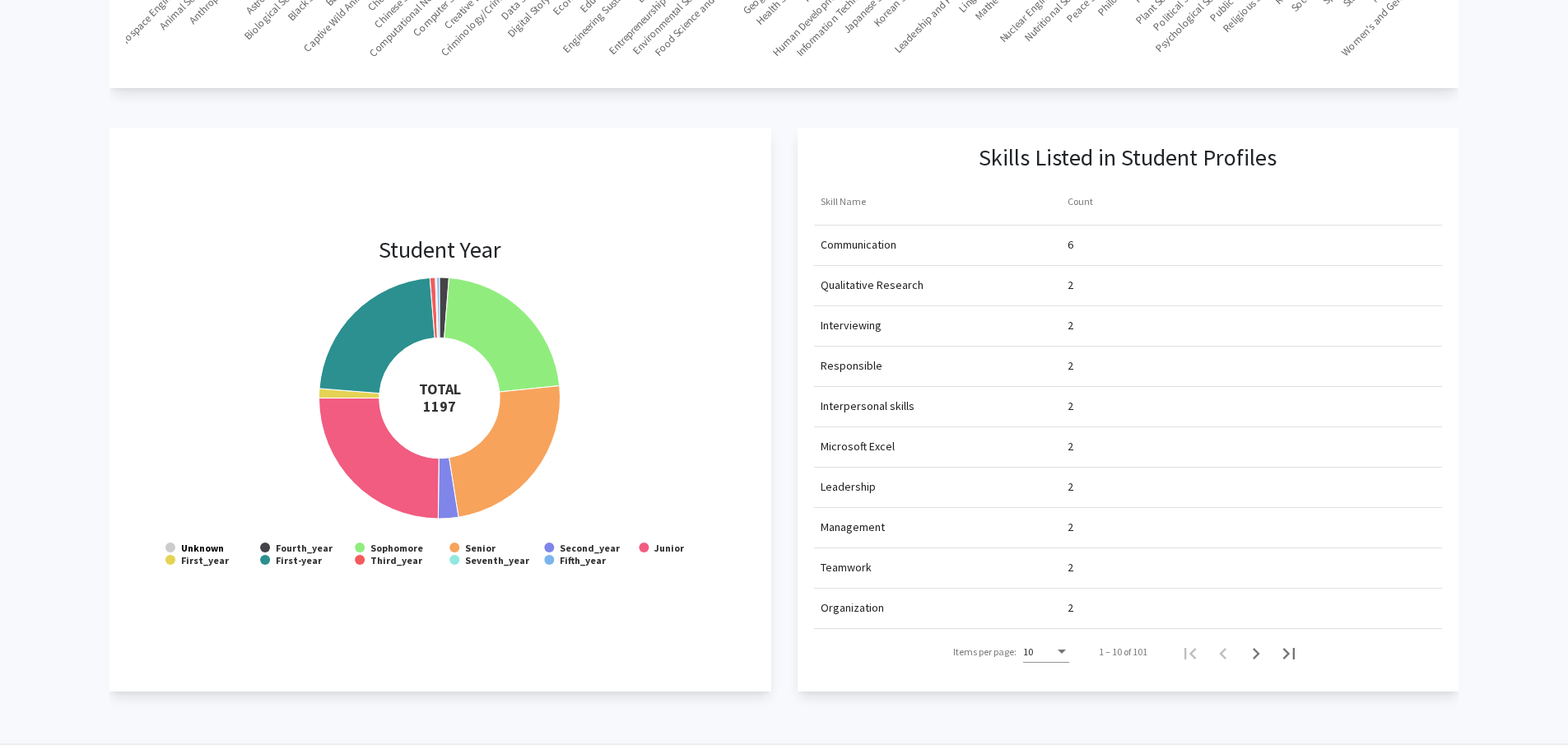
click at [212, 545] on text "Unknown" at bounding box center [203, 548] width 43 height 12
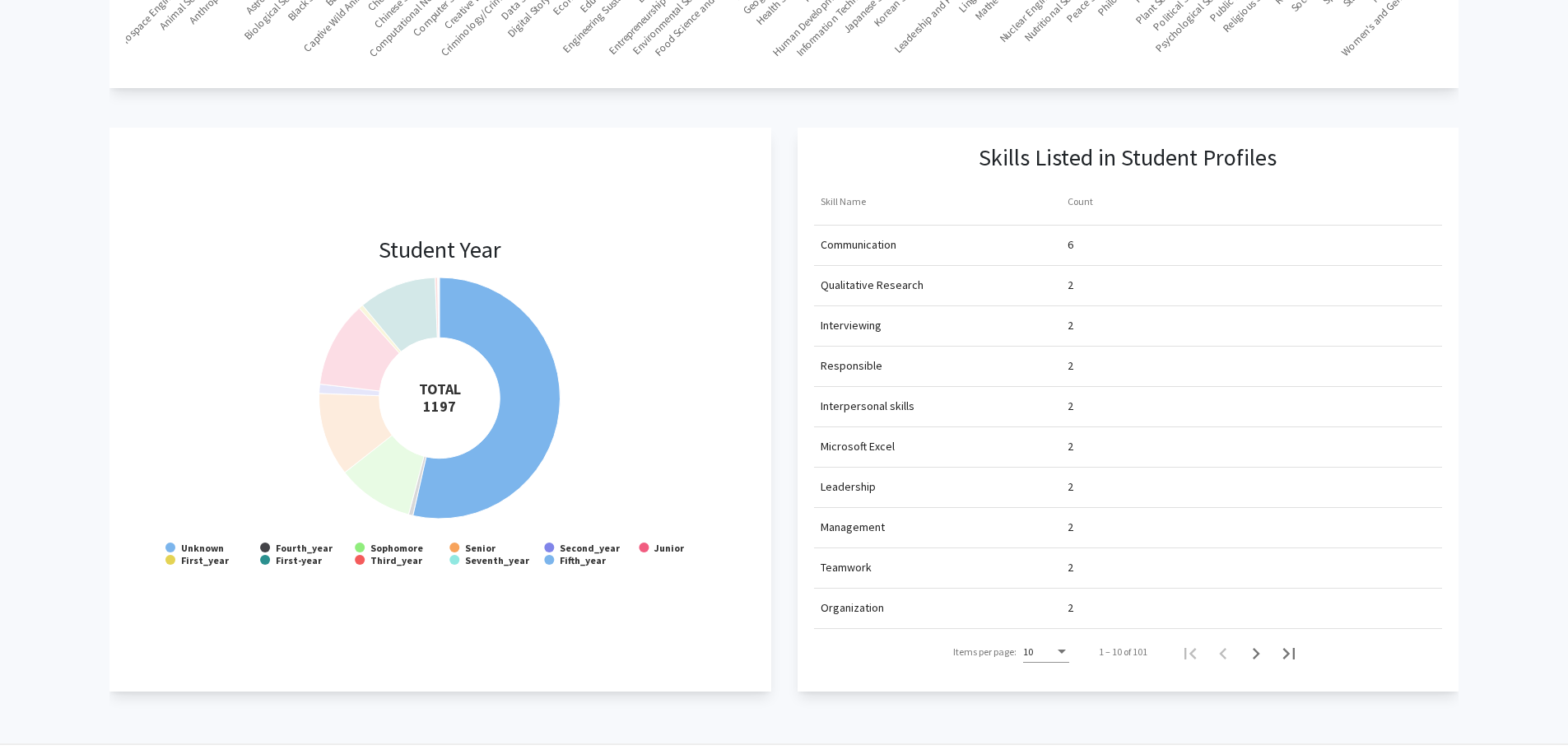
click at [212, 545] on text "Unknown" at bounding box center [203, 548] width 43 height 12
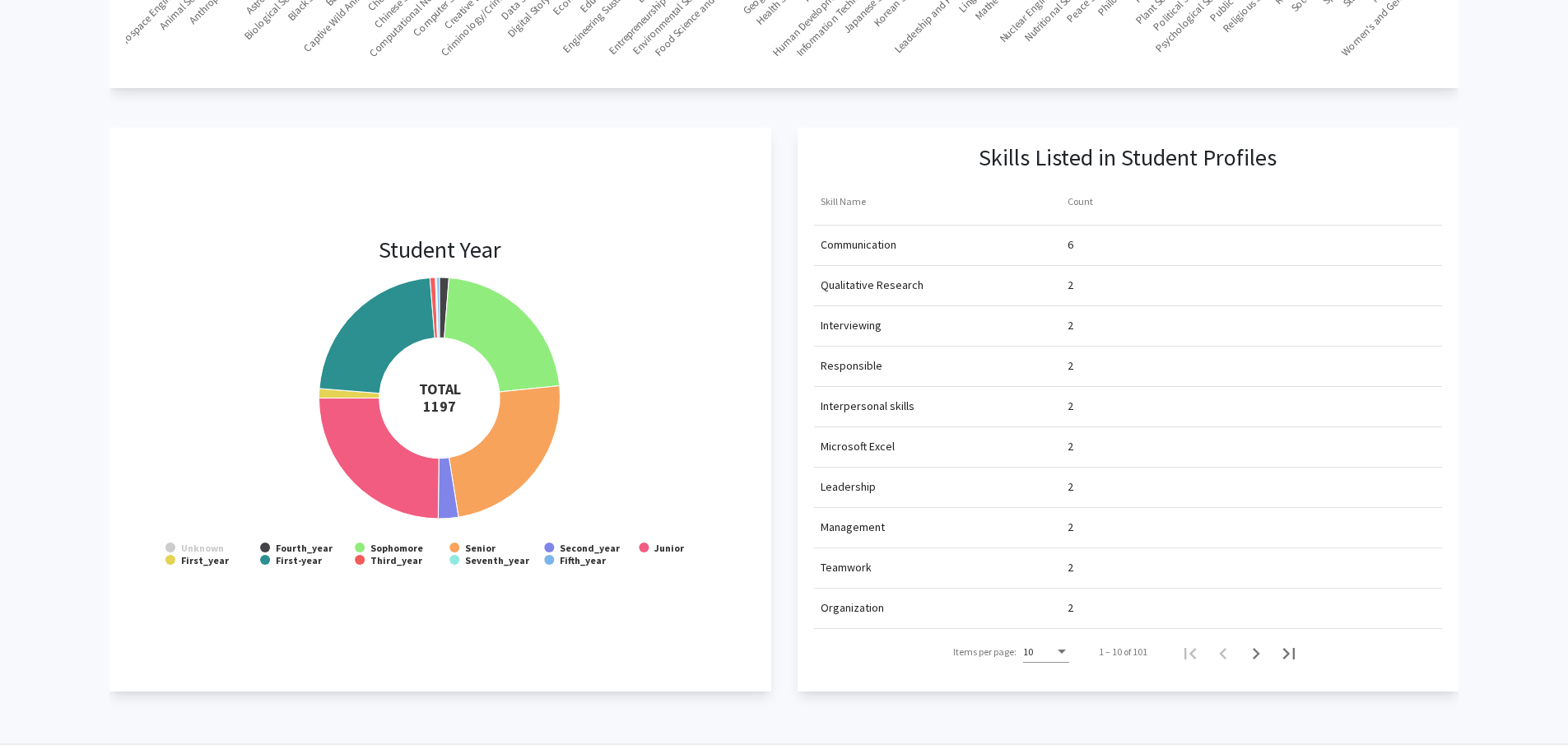
click at [212, 545] on text "Unknown" at bounding box center [203, 548] width 43 height 12
